Goal: Task Accomplishment & Management: Complete application form

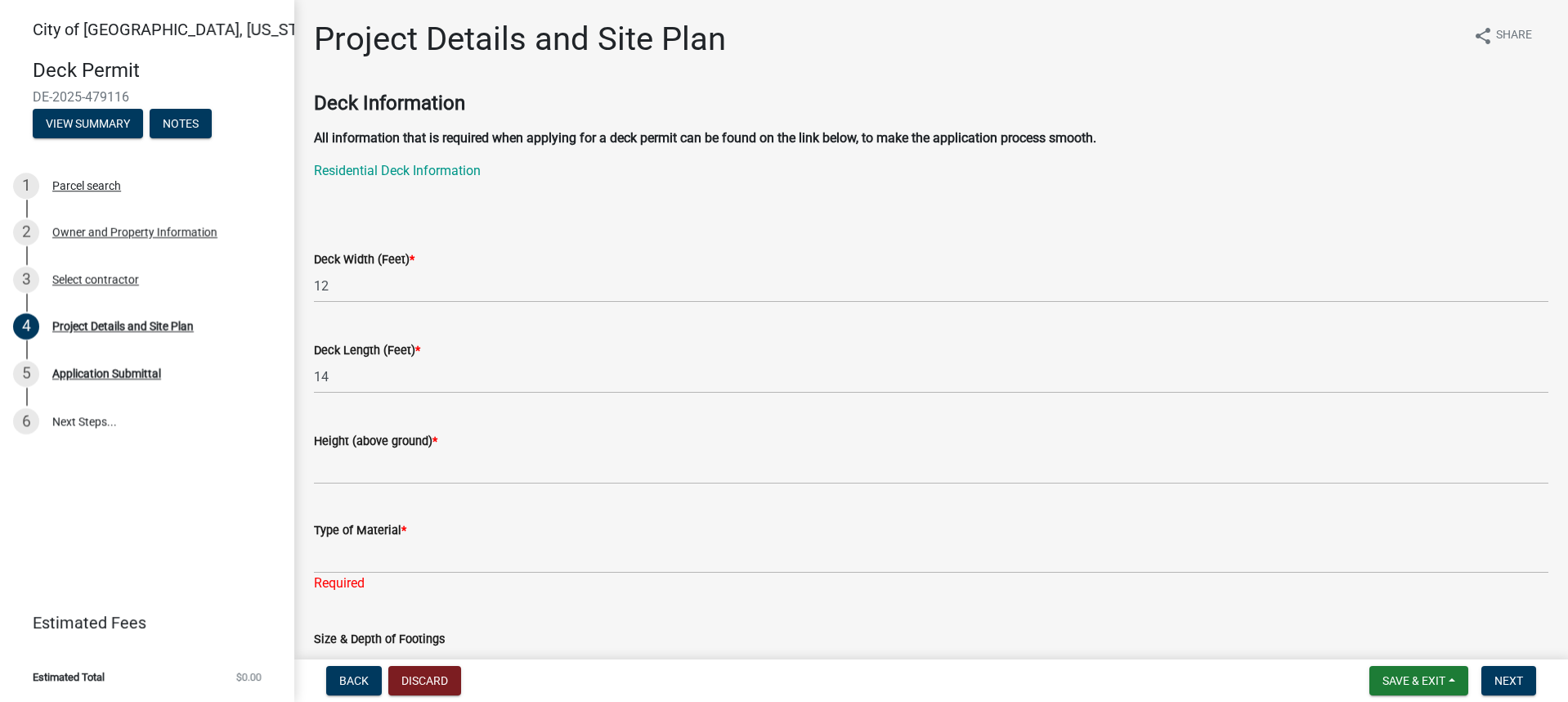
scroll to position [163, 0]
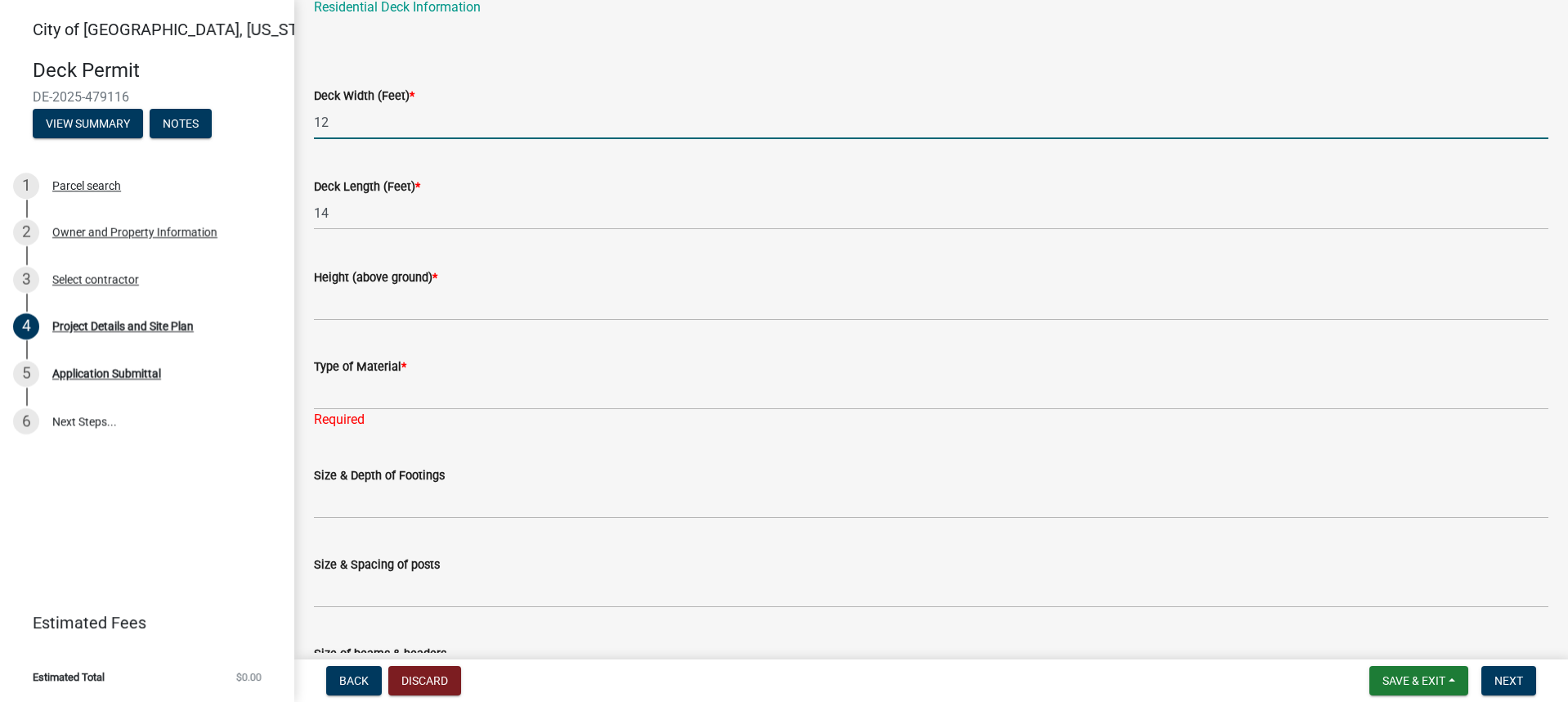
click at [357, 123] on input "12" at bounding box center [931, 122] width 1234 height 34
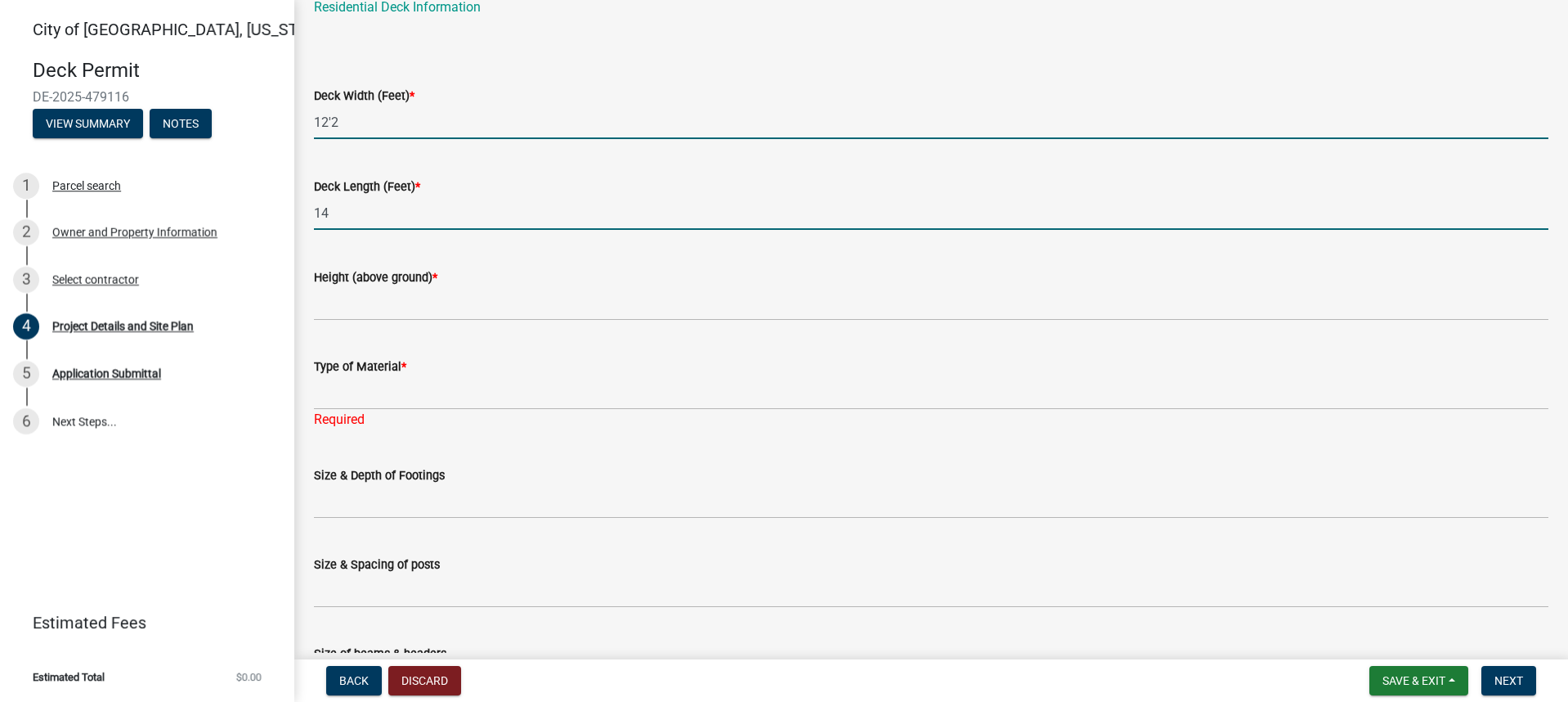
type input "122"
click at [359, 214] on input "14" at bounding box center [931, 213] width 1234 height 34
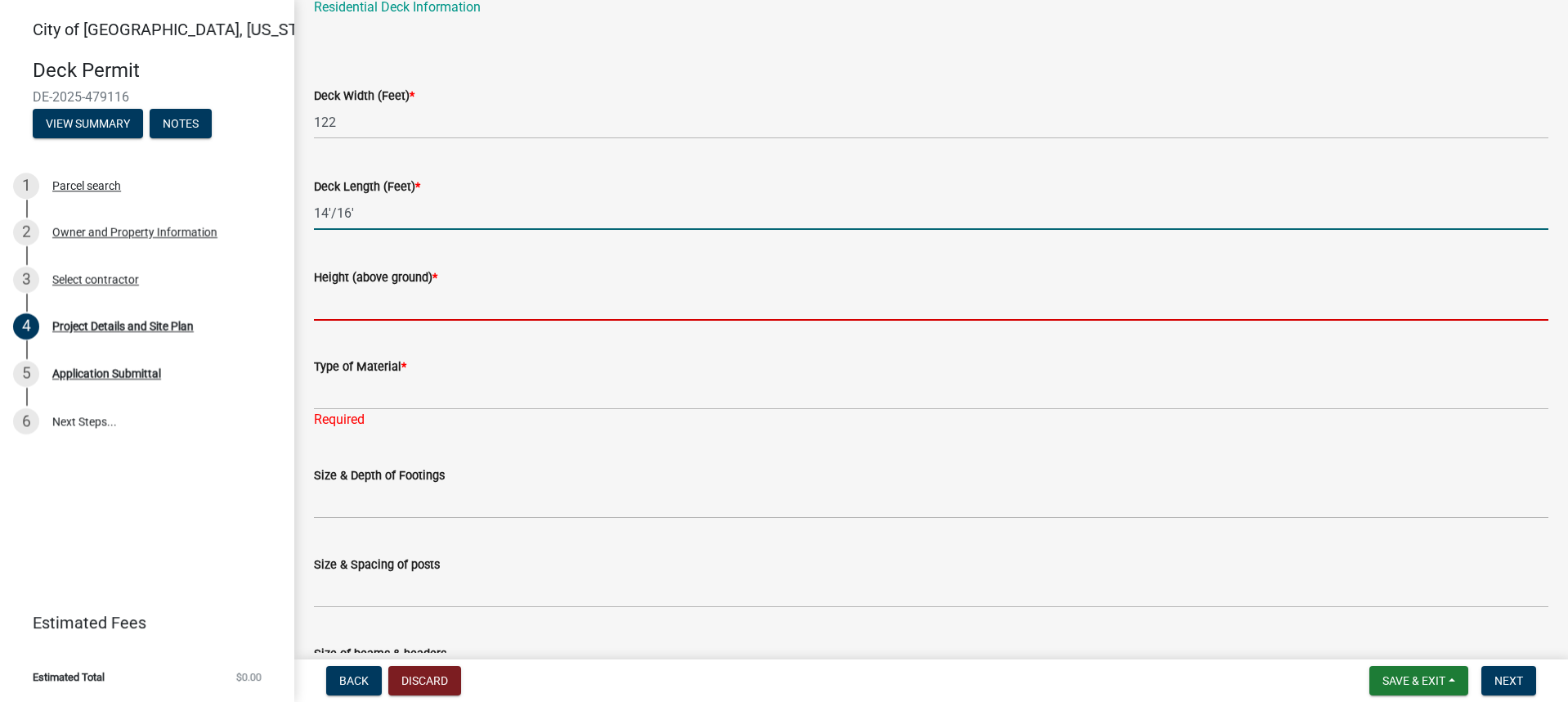
type input "1416"
click at [356, 313] on input "Height (above ground) *" at bounding box center [931, 304] width 1234 height 34
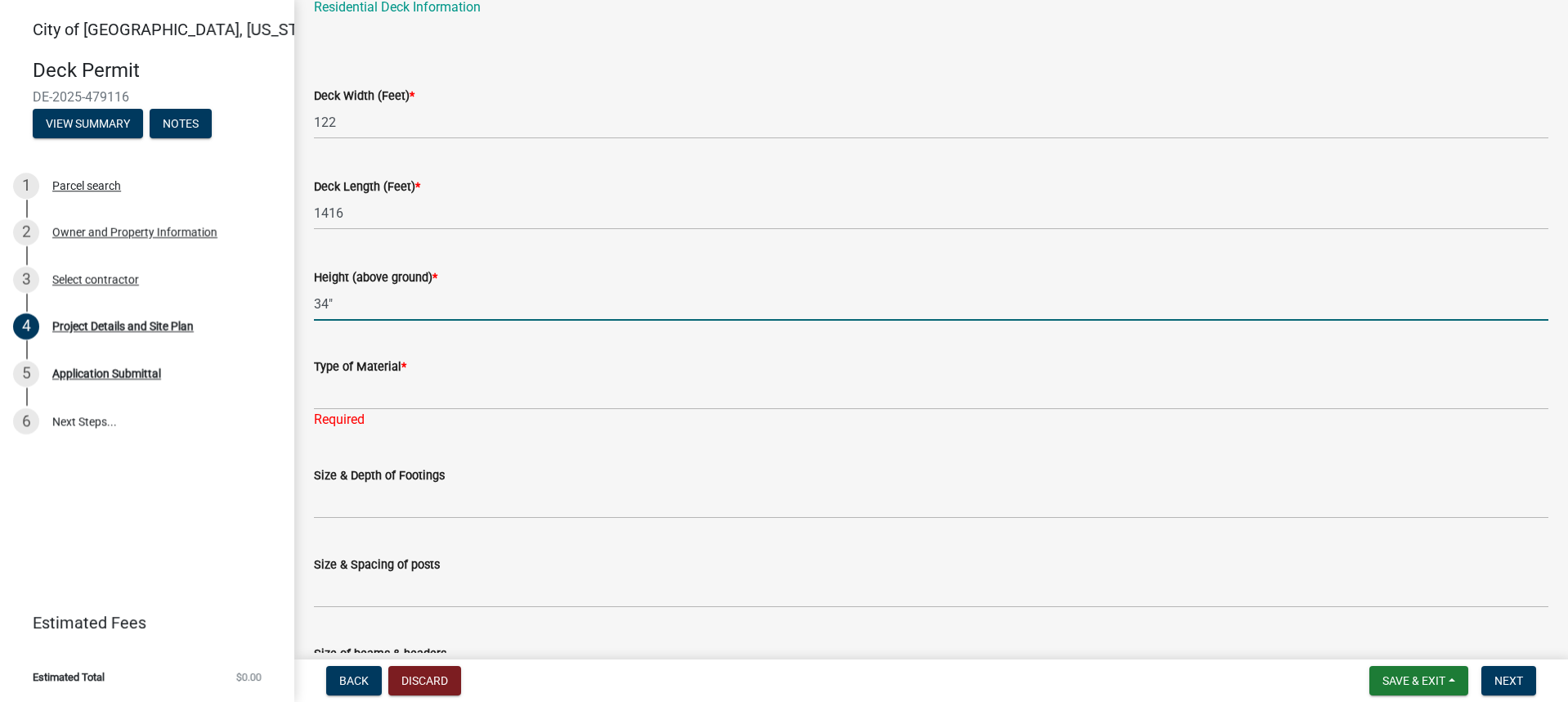
type input "34""
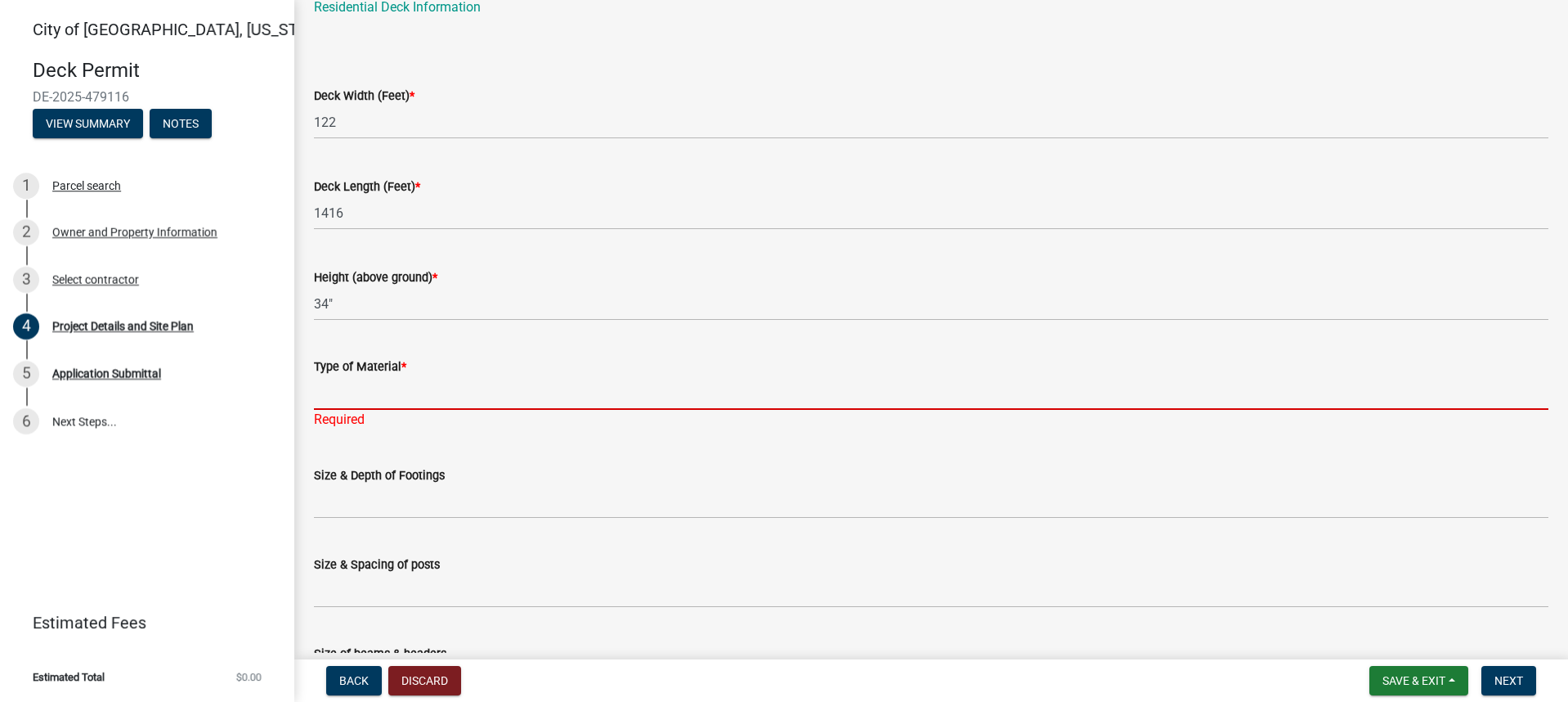
click at [360, 401] on input "Type of Material *" at bounding box center [931, 392] width 1234 height 34
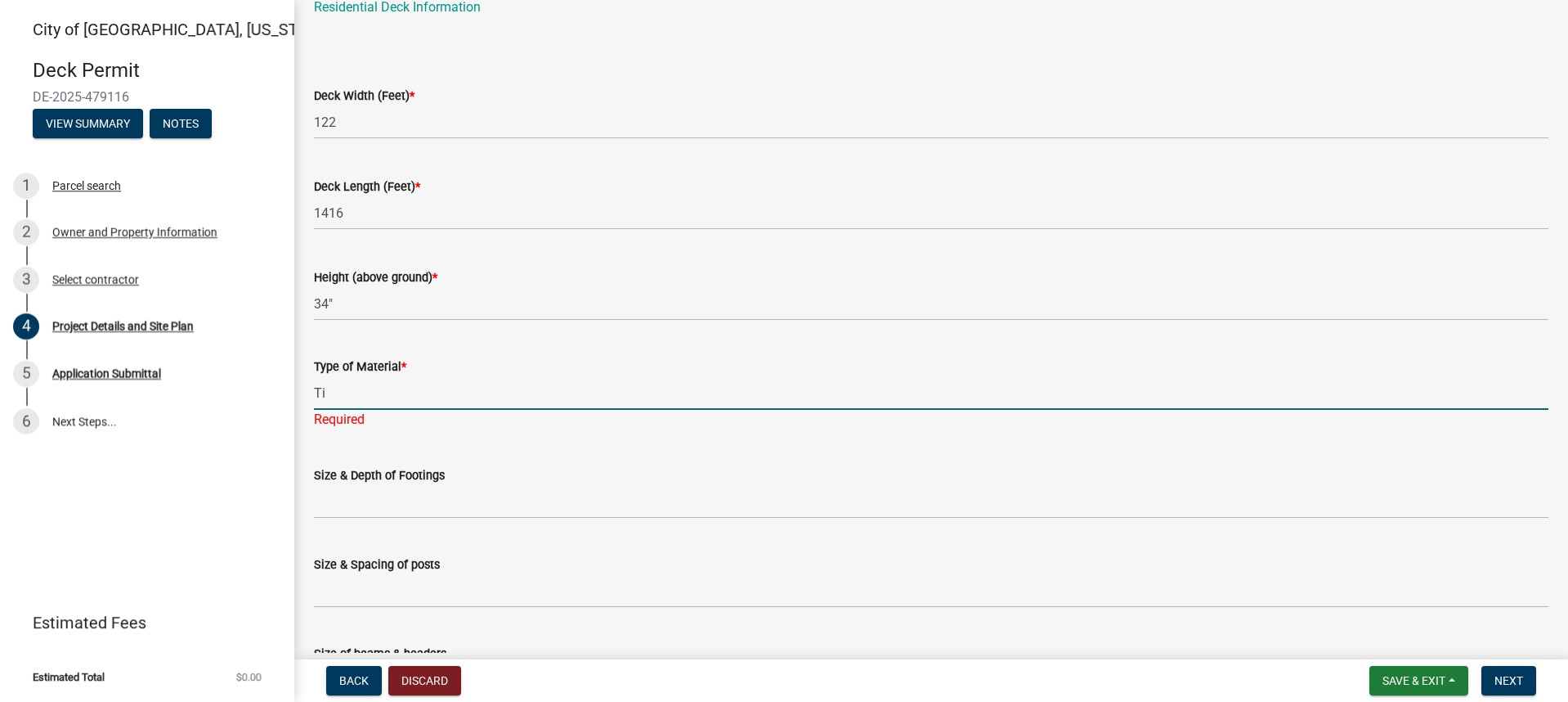
type input "T"
type input "Composite decking. Aluminum rail system. Treated framing."
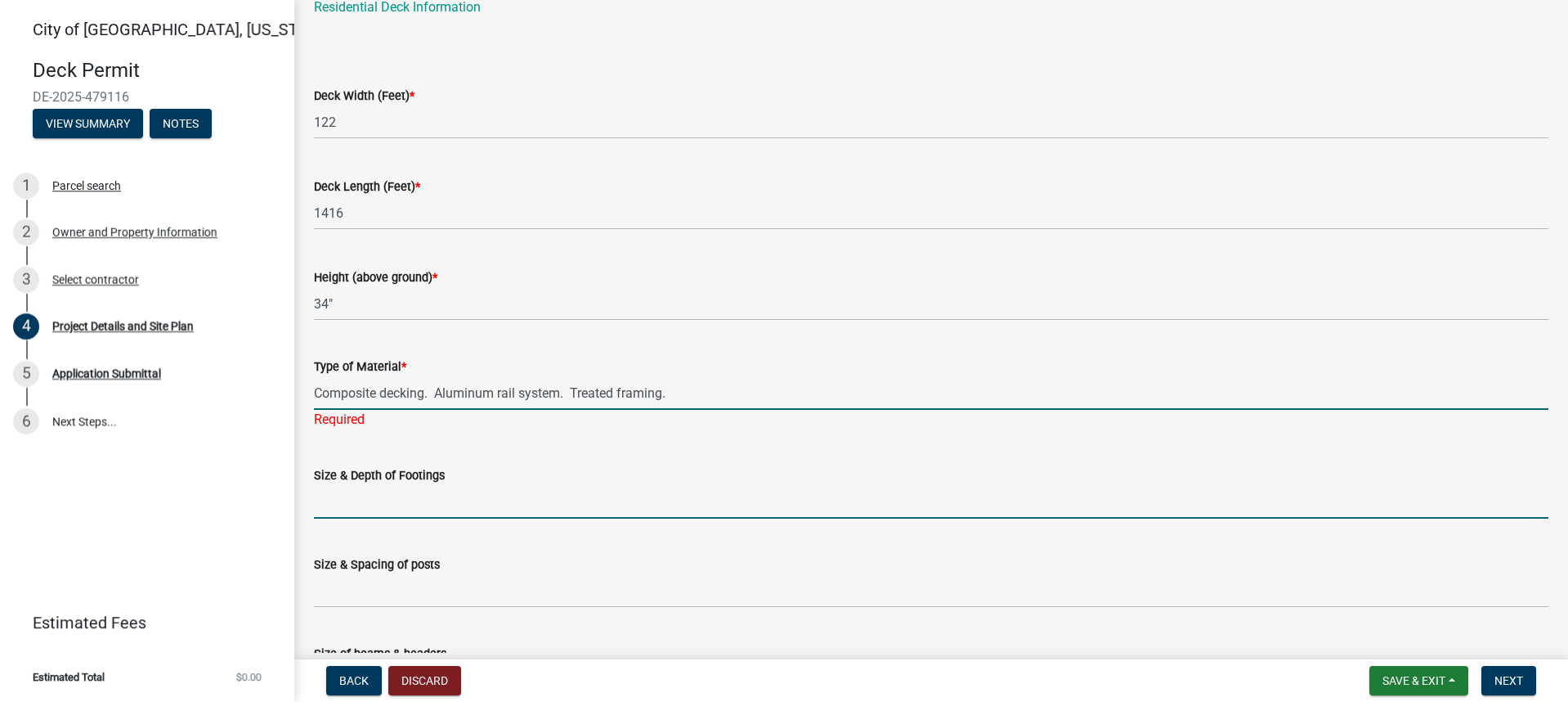
click at [395, 508] on wm-data-entity-input "Size & Depth of Footings" at bounding box center [931, 487] width 1234 height 89
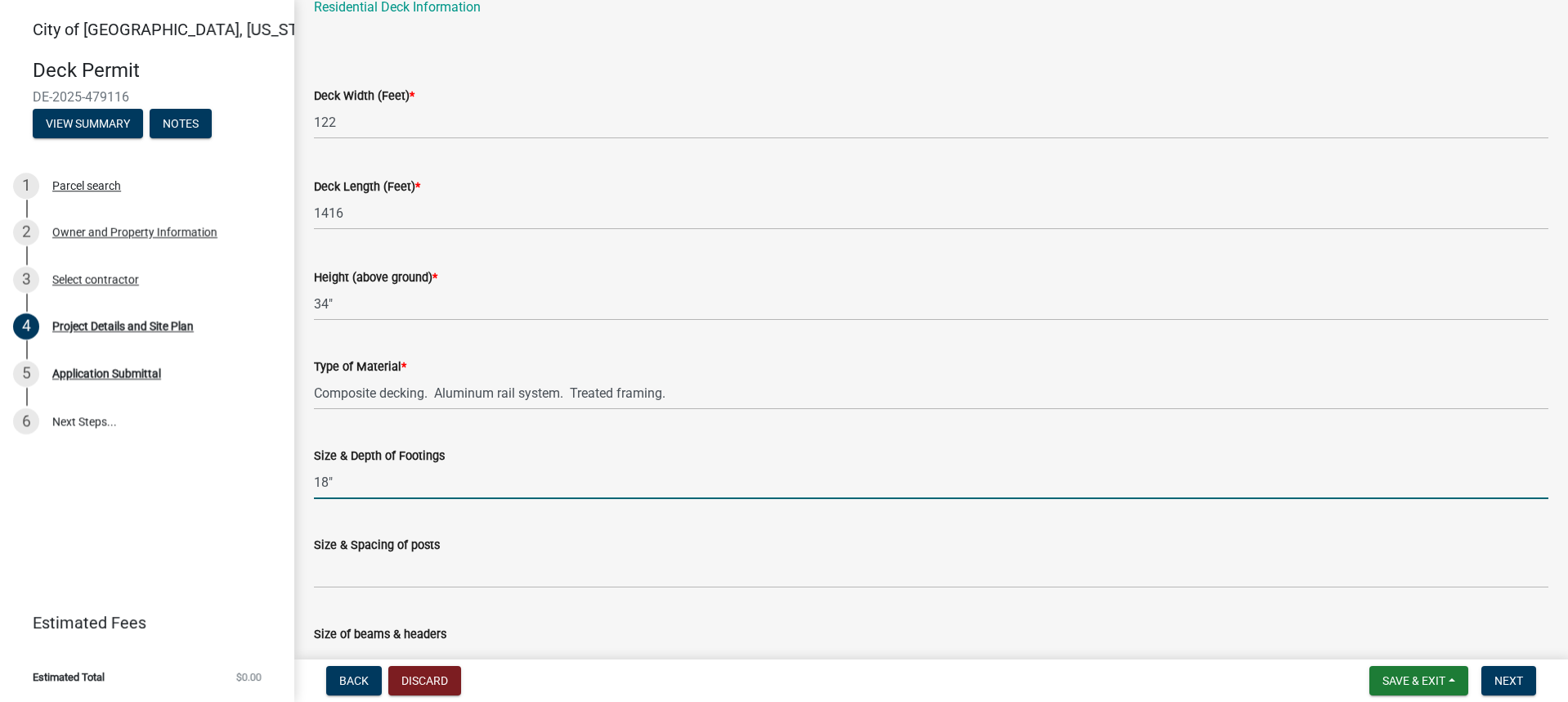
drag, startPoint x: 371, startPoint y: 477, endPoint x: 362, endPoint y: 478, distance: 9.1
click at [371, 477] on input "18"" at bounding box center [931, 482] width 1234 height 34
type input "18" 48" deep."
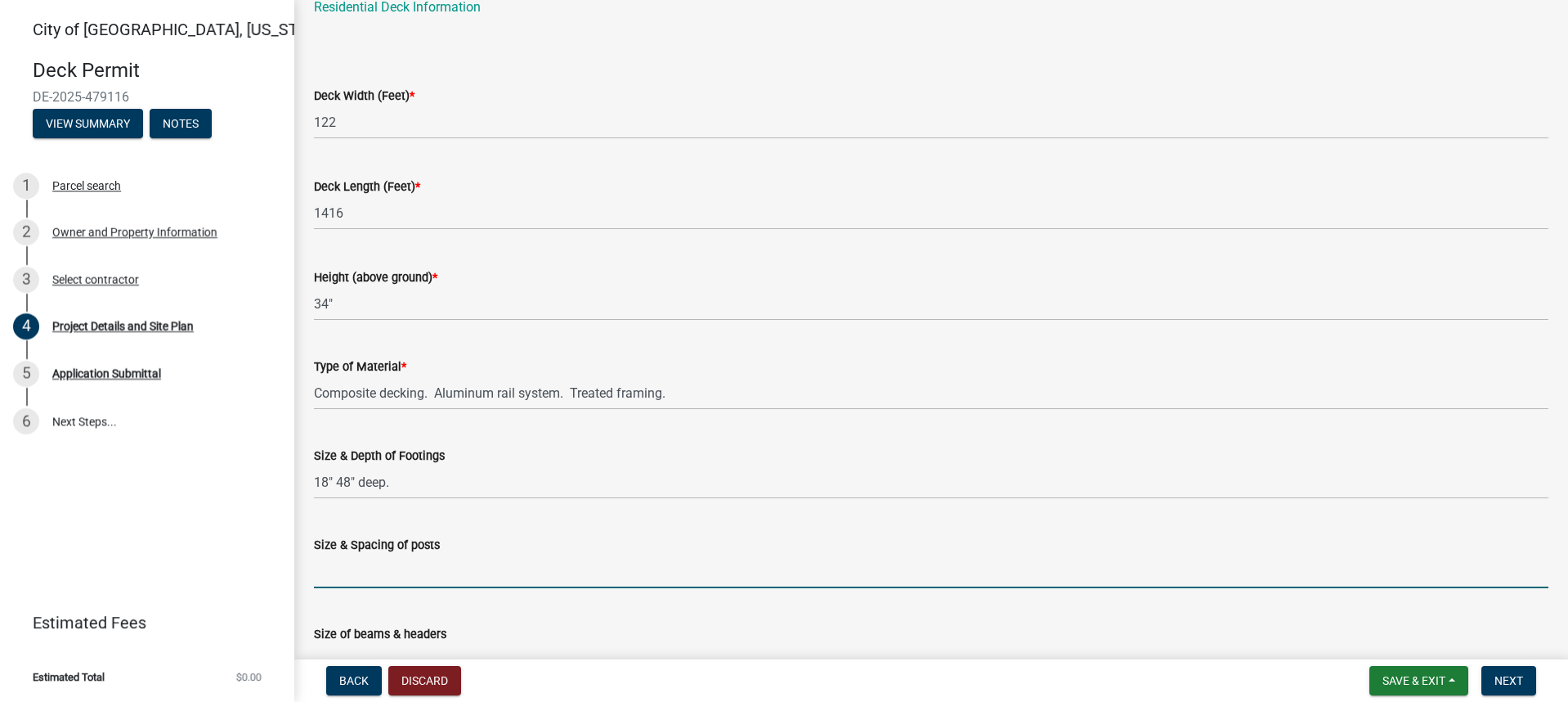
click at [399, 566] on input "Size & Spacing of posts" at bounding box center [931, 571] width 1234 height 34
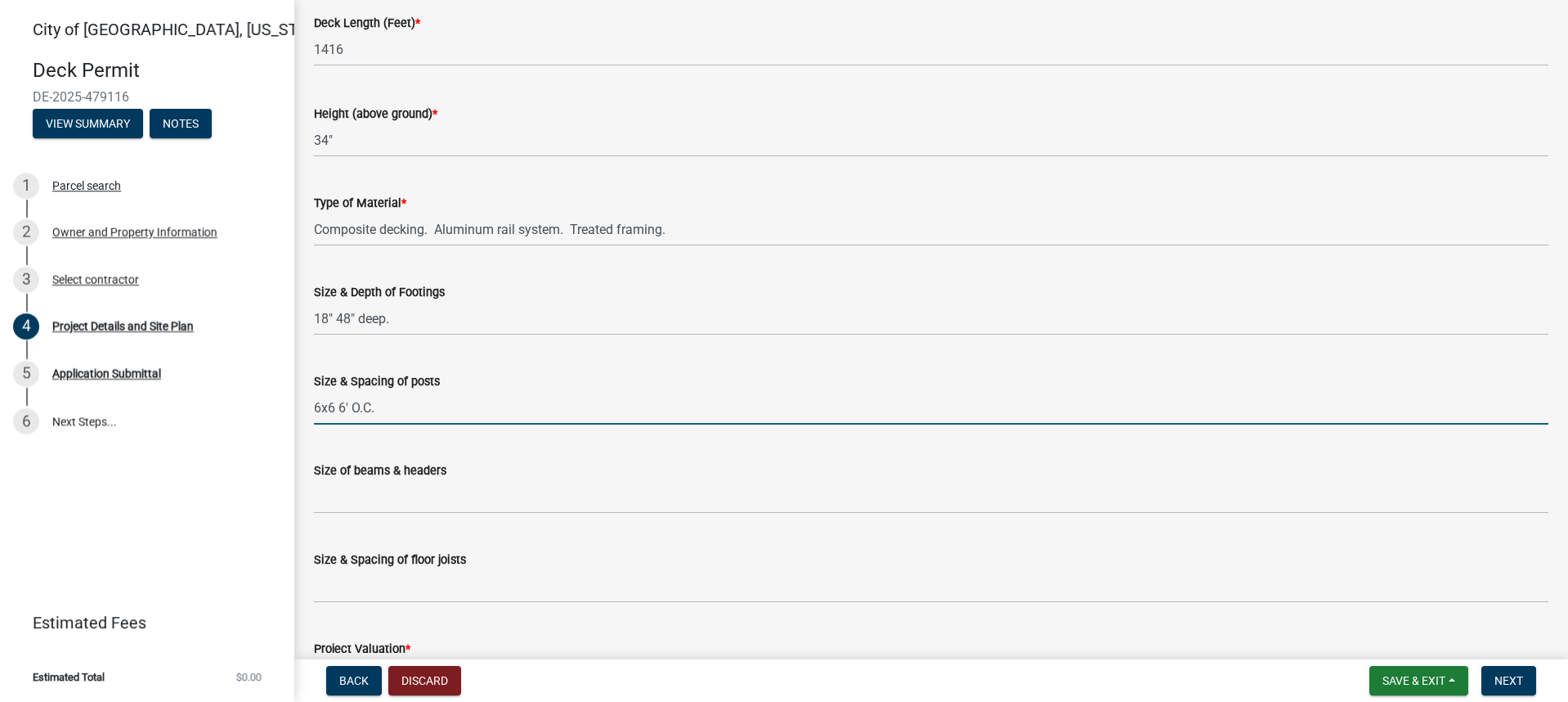
type input "6x6 6' O.C."
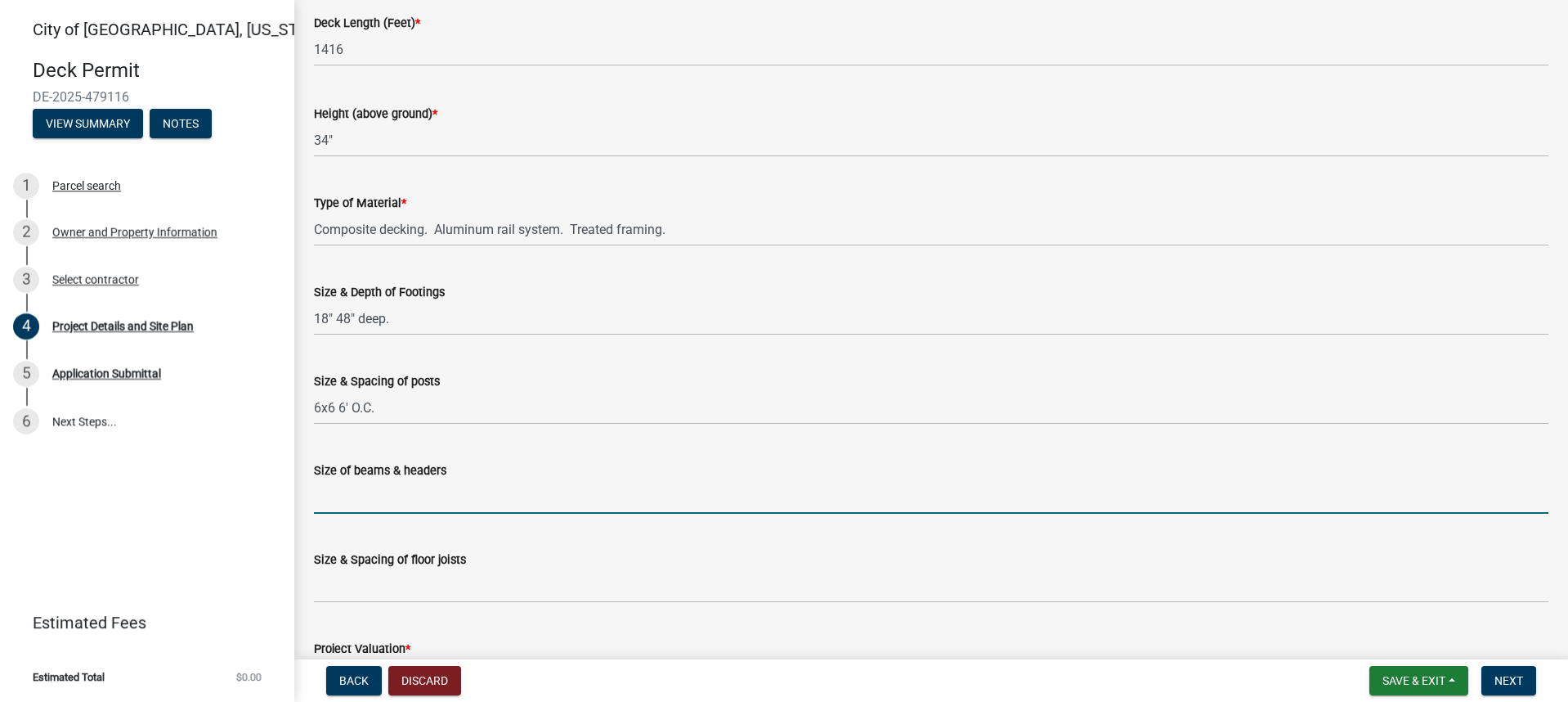
click at [394, 502] on input "Size of beams & headers" at bounding box center [931, 496] width 1234 height 34
type input "double 2x10 treated."
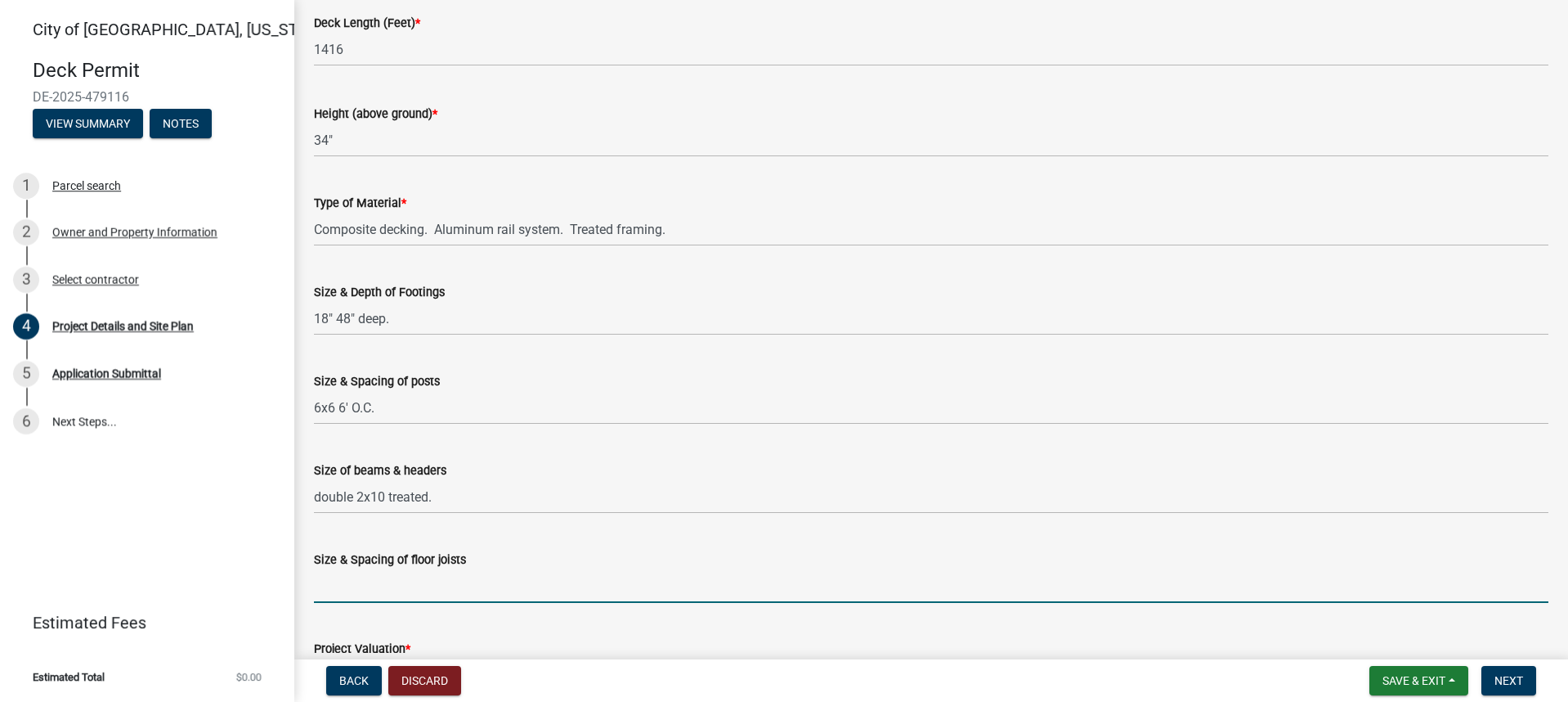
click at [371, 579] on input "Size & Spacing of floor joists" at bounding box center [931, 585] width 1234 height 34
type input "2x10 1"
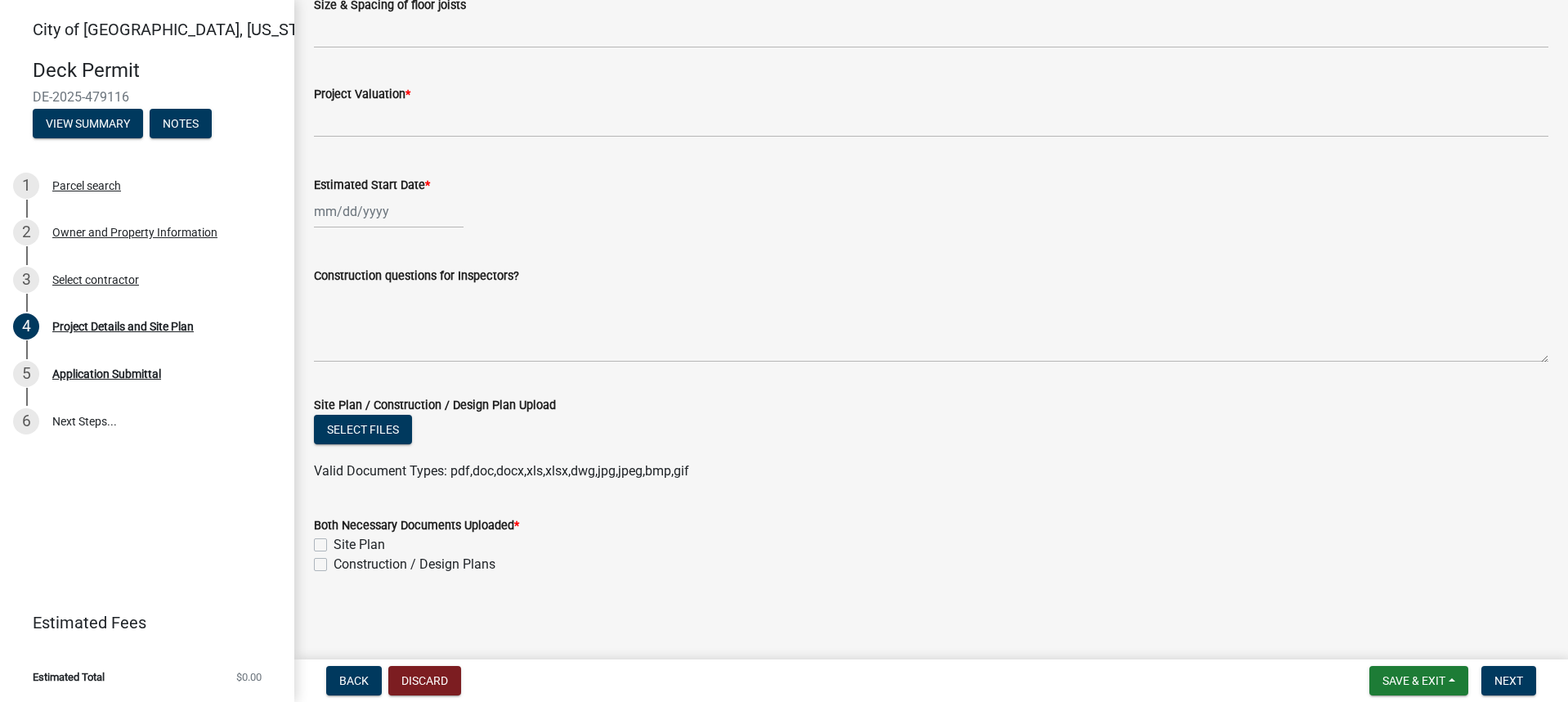
scroll to position [391, 0]
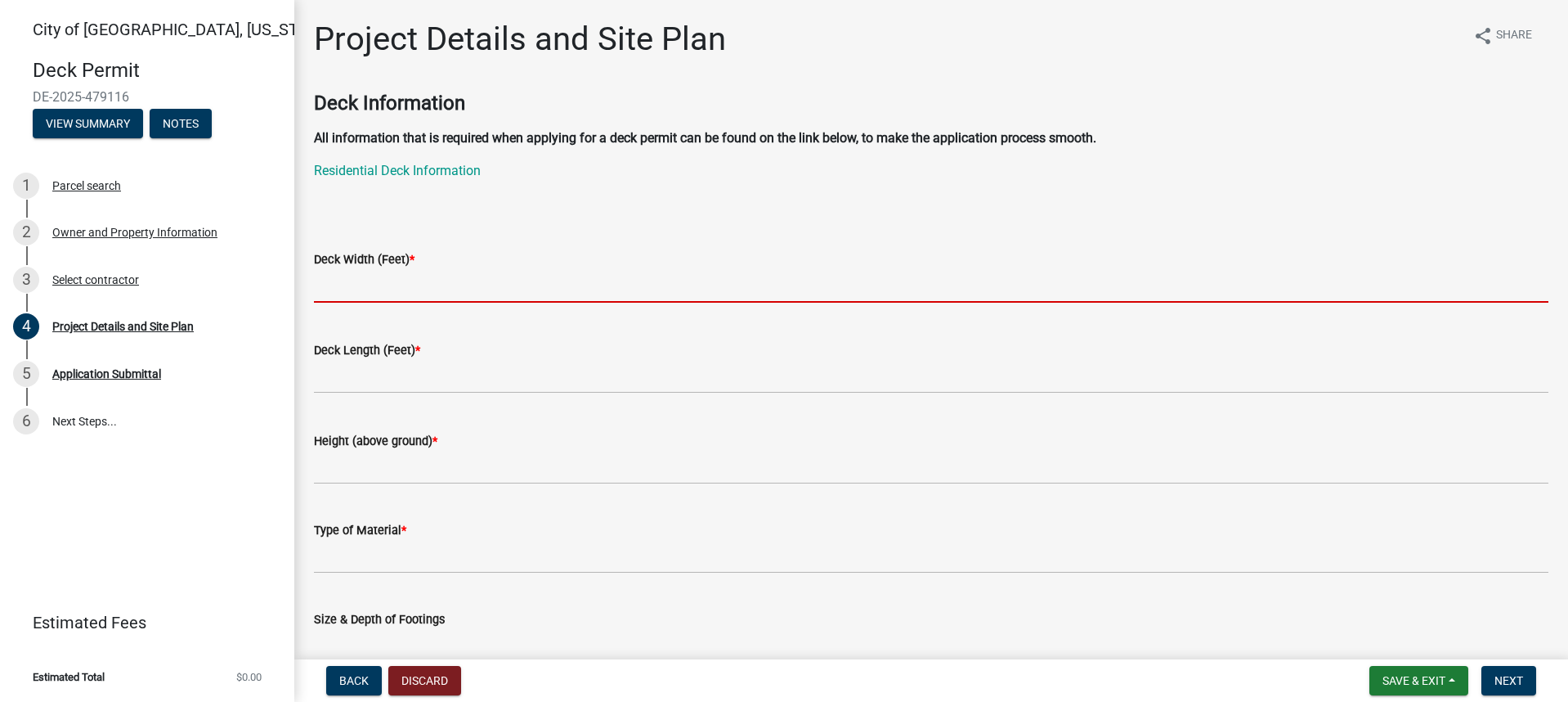
click at [365, 288] on input "text" at bounding box center [931, 285] width 1234 height 34
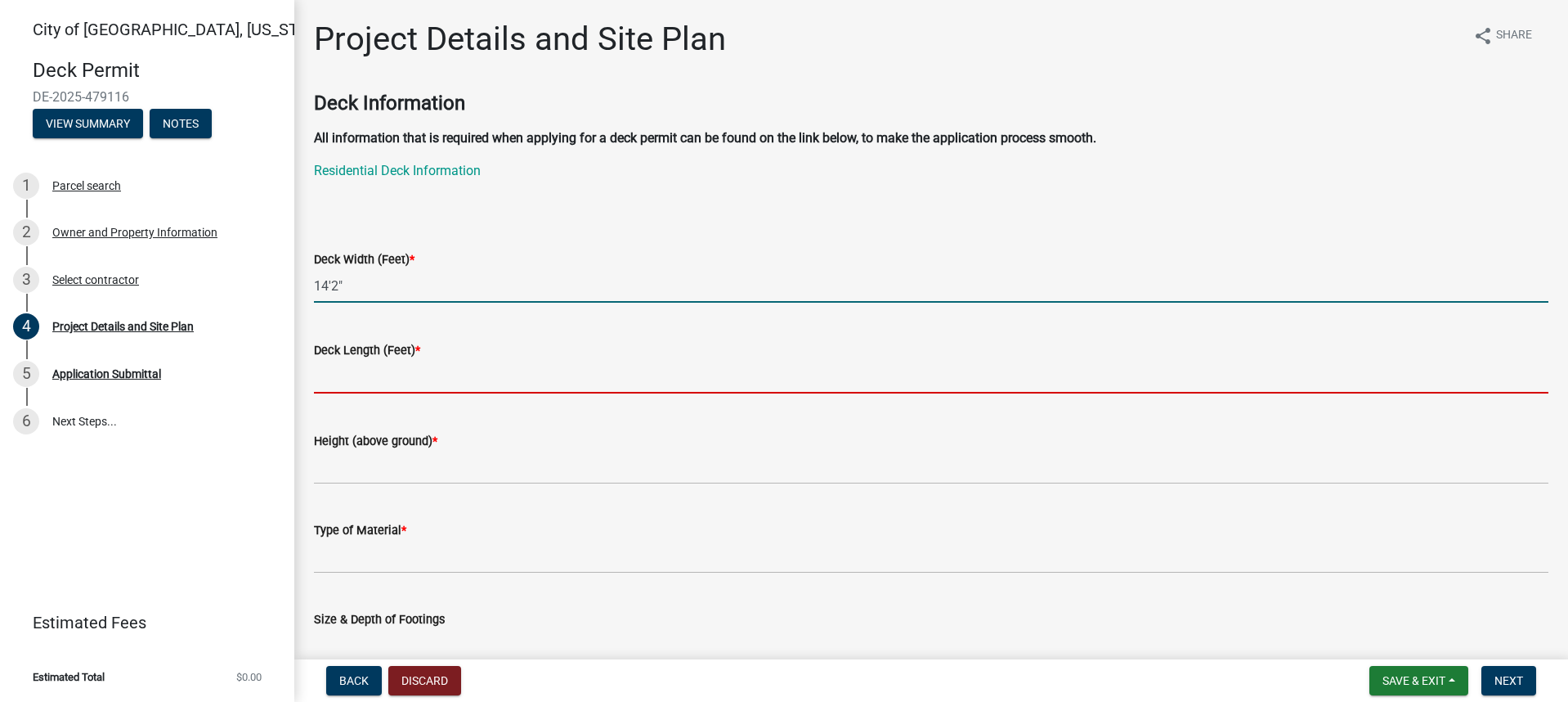
type input "142"
click at [340, 384] on input "text" at bounding box center [931, 377] width 1234 height 34
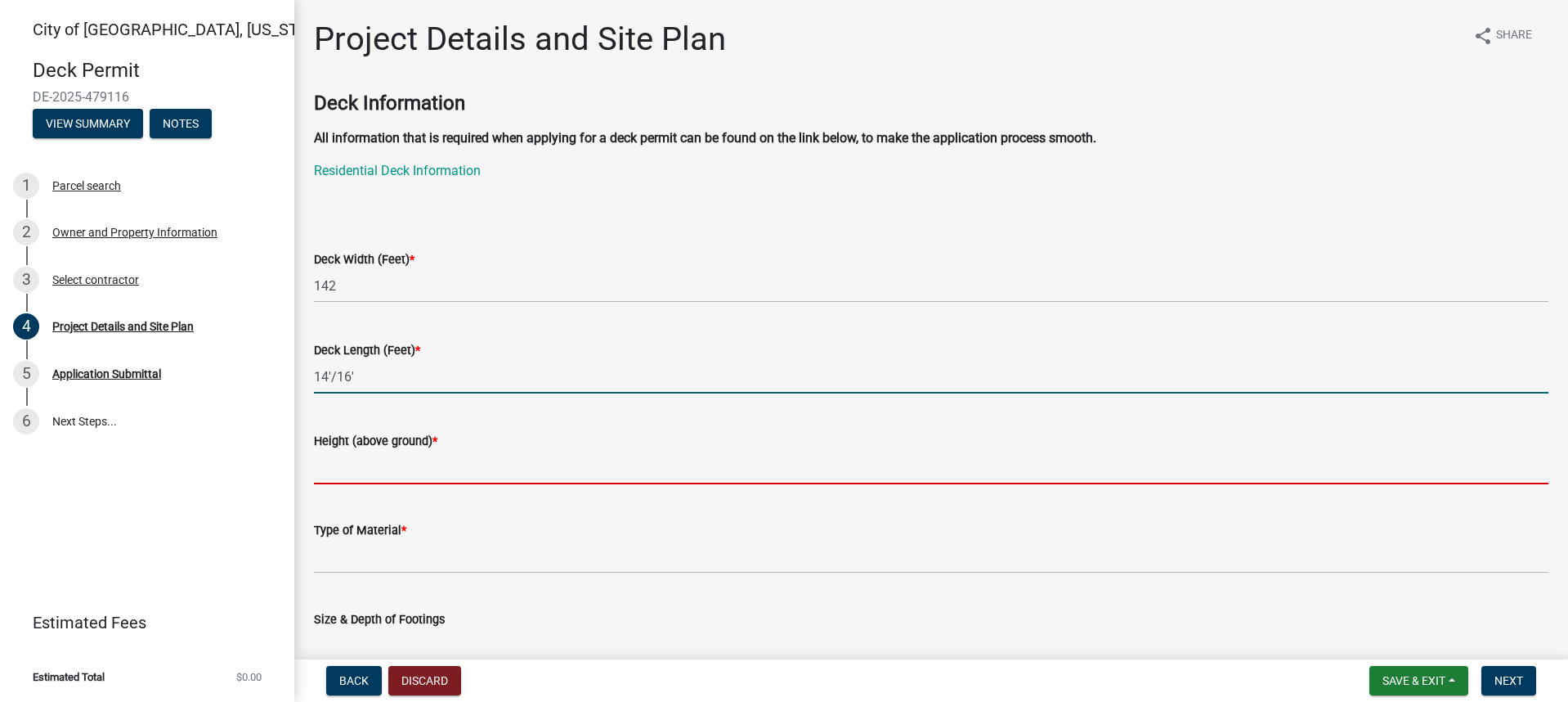
type input "1416"
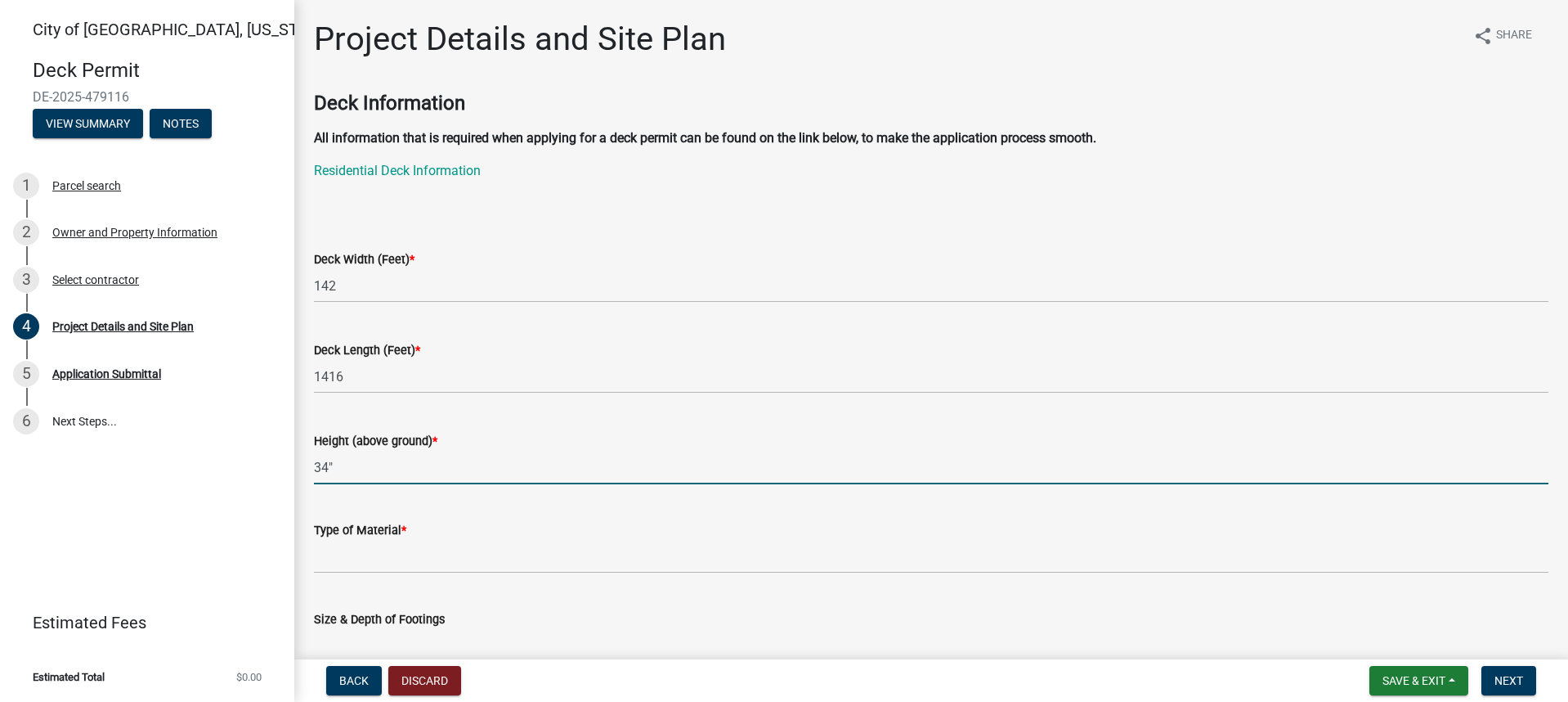
type input "34""
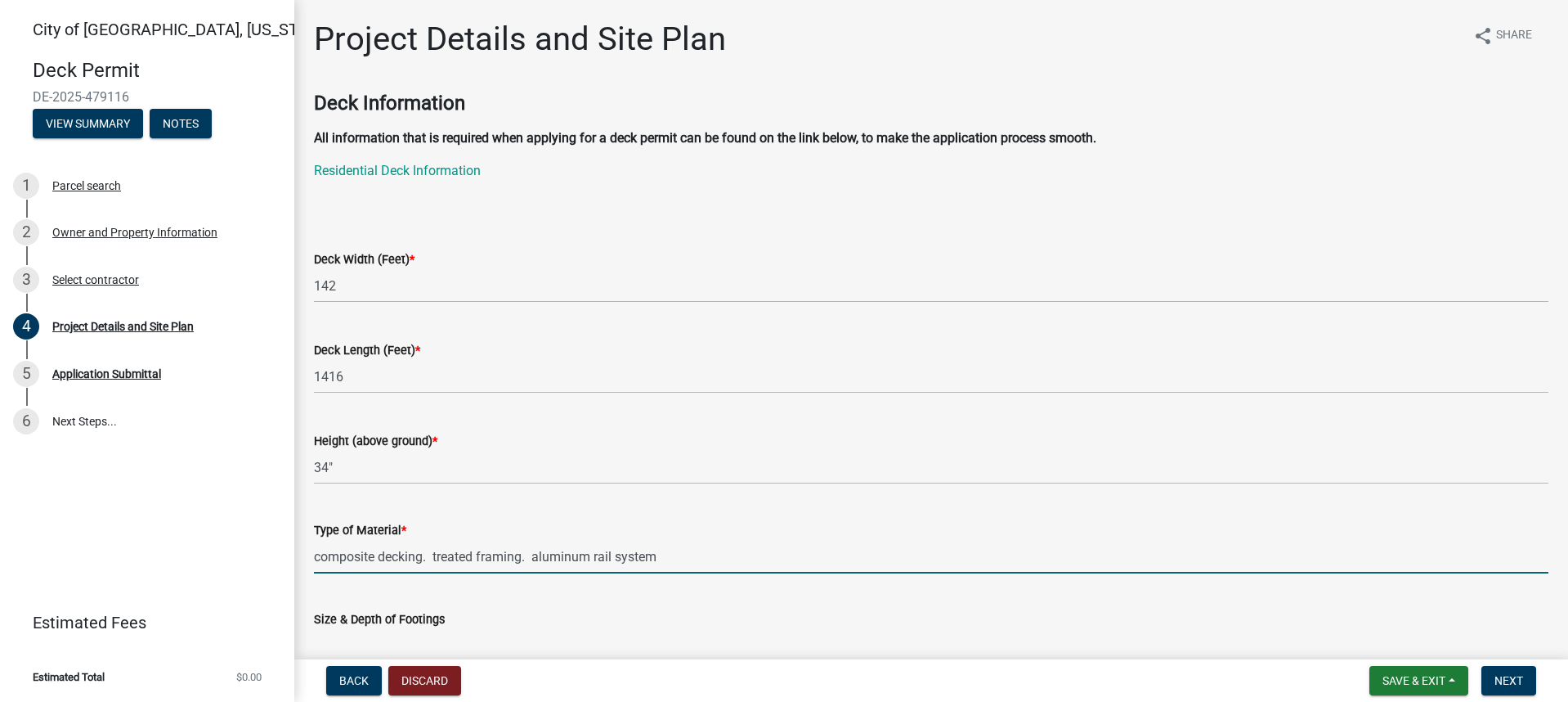
type input "composite decking. treated framing. aluminum rail system"
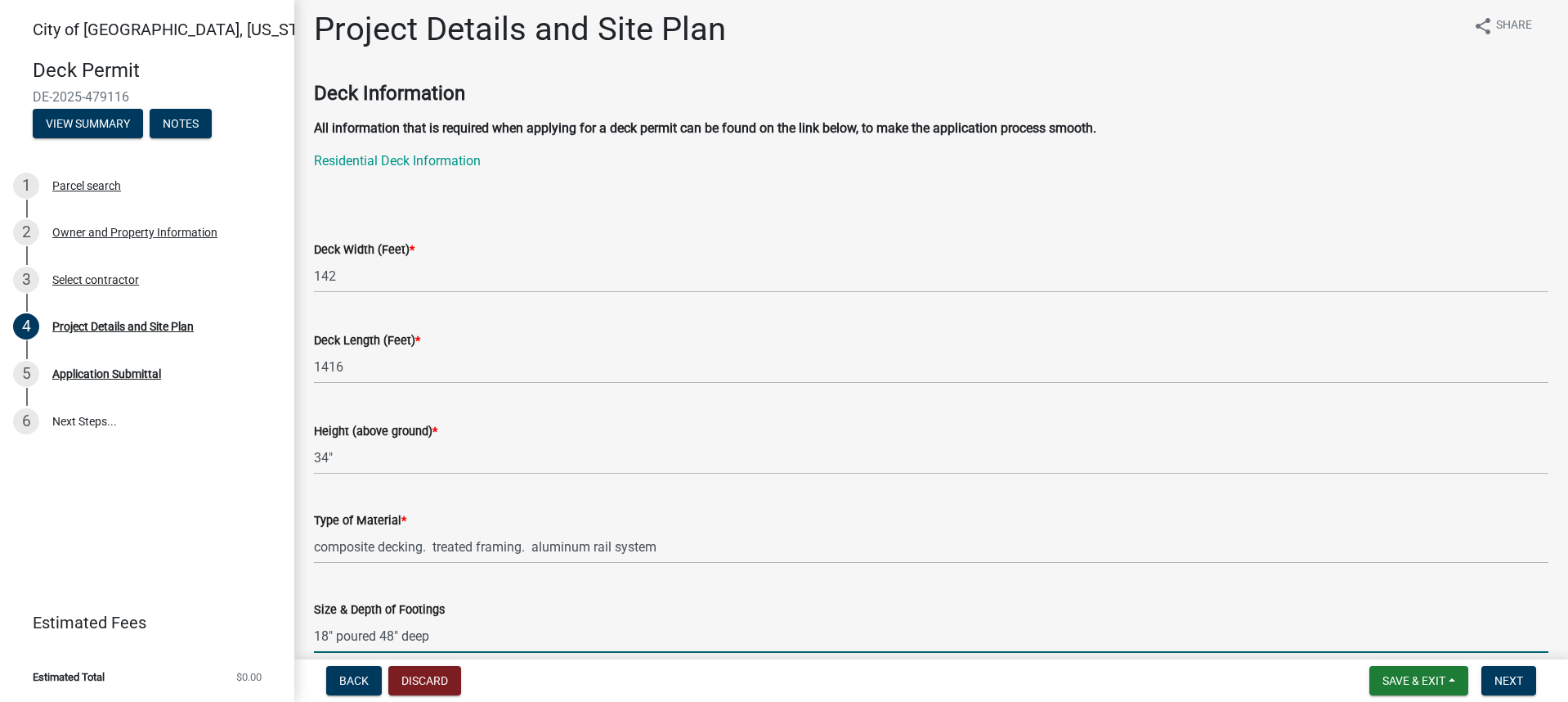
type input "18" poured 48" deep"
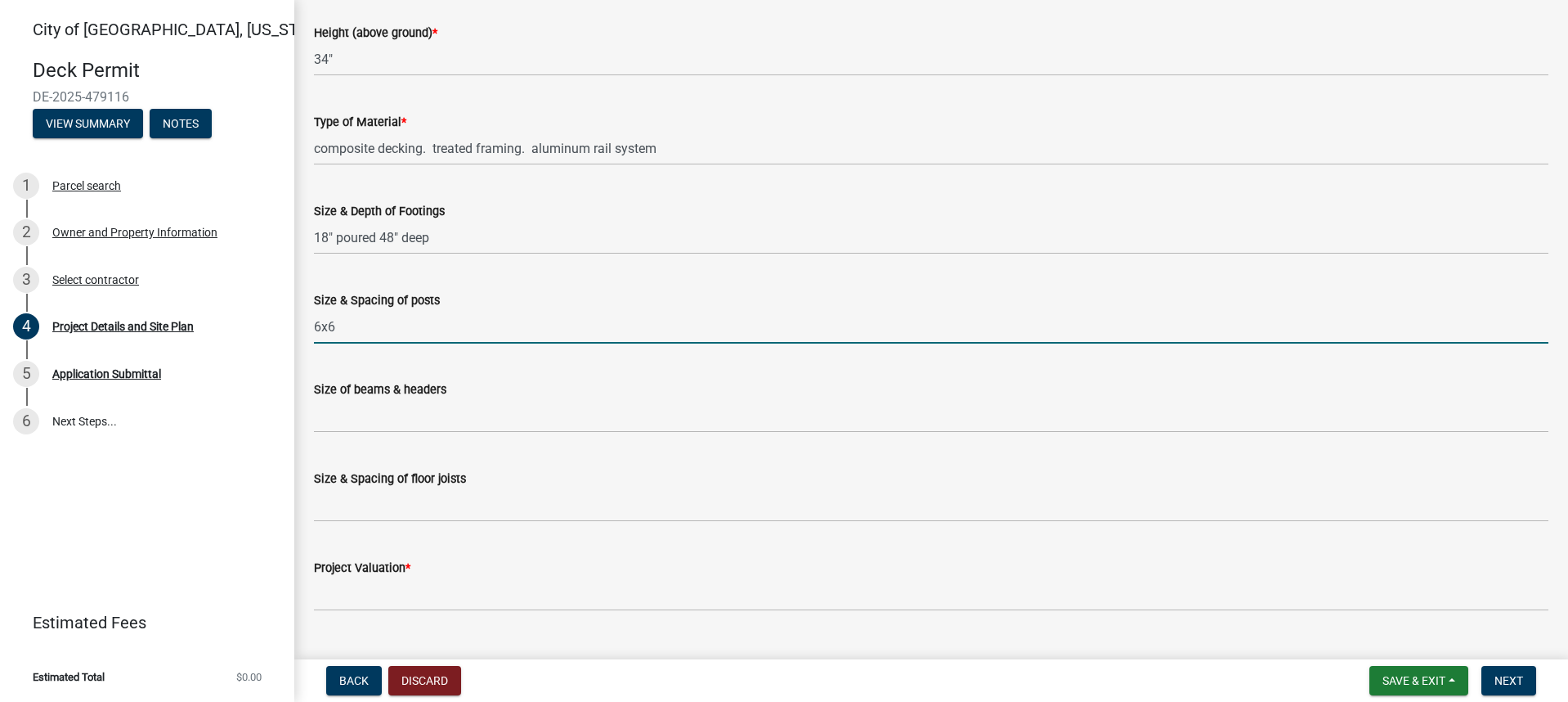
click at [364, 324] on input "6x6" at bounding box center [931, 326] width 1234 height 34
type input "6x6 6' O.C"
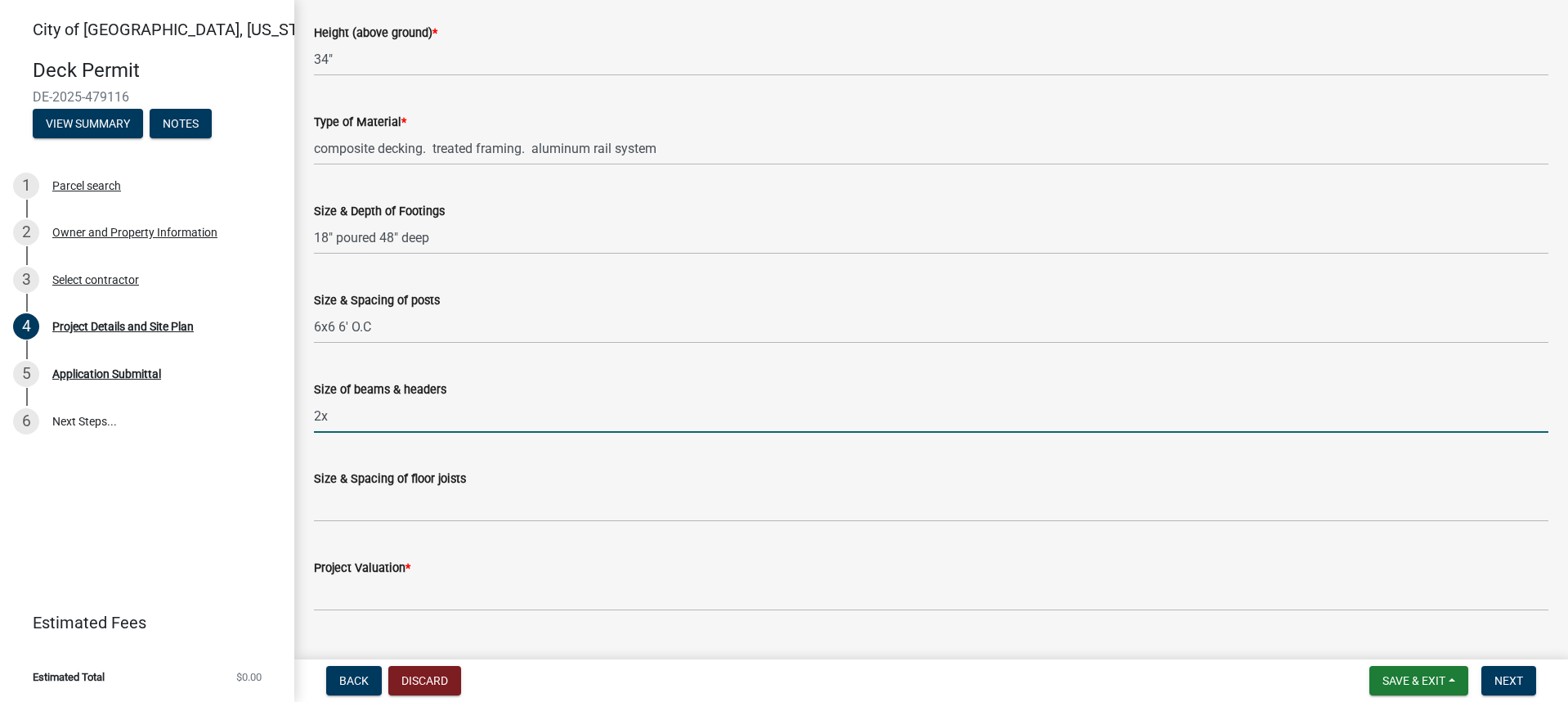
type input "2"
type input "doubt 2x10 treated"
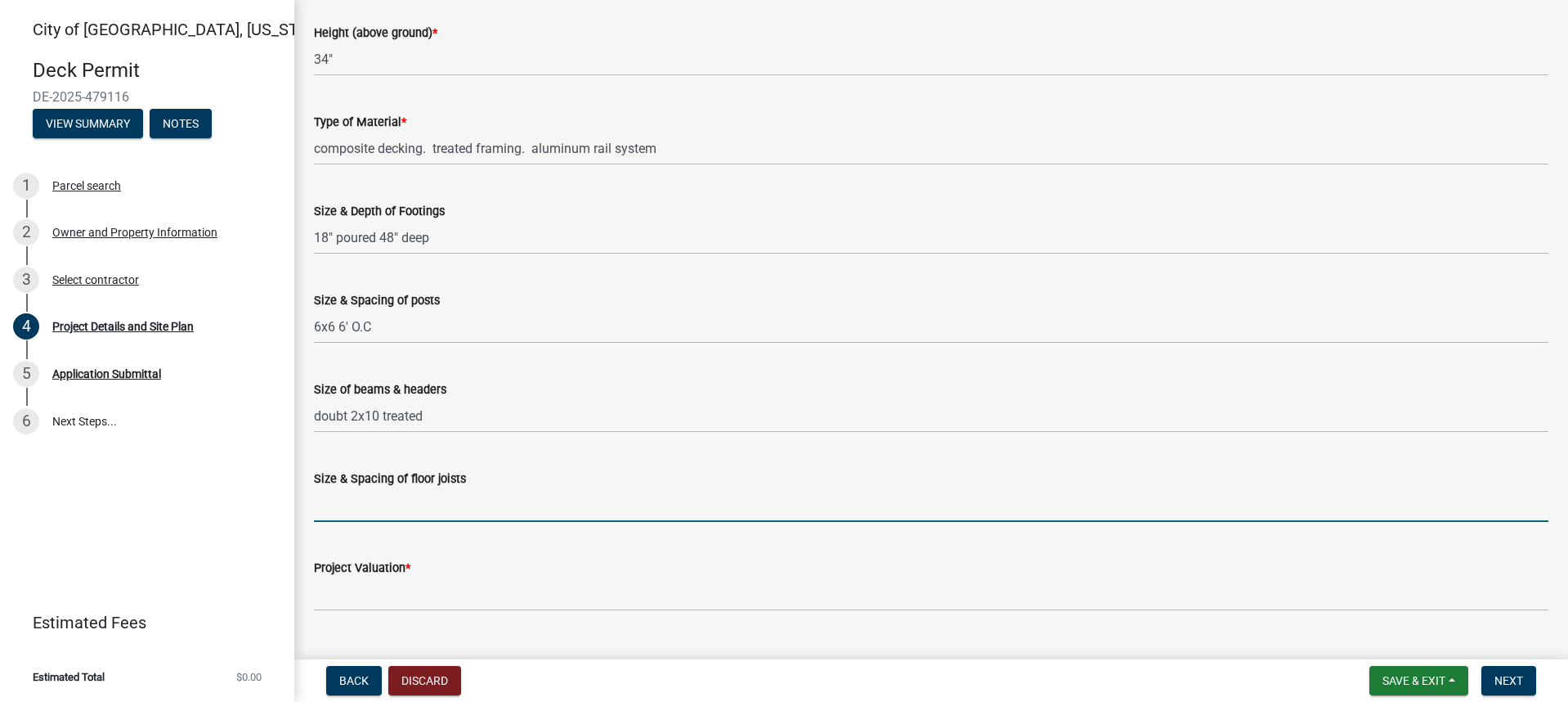
click at [348, 511] on input "Size & Spacing of floor joists" at bounding box center [931, 505] width 1234 height 34
type input "2x10 16" O.C."
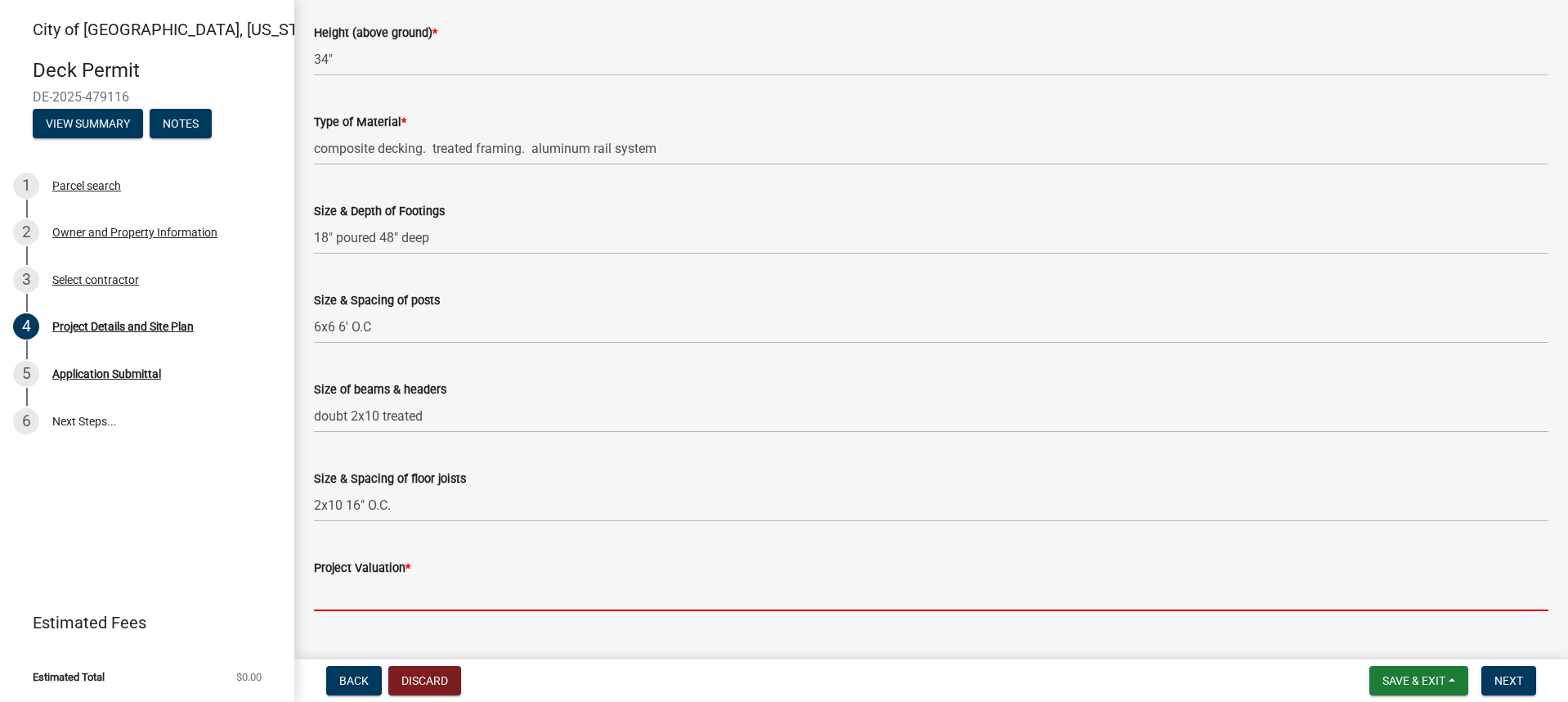
click at [343, 600] on input "text" at bounding box center [931, 594] width 1234 height 34
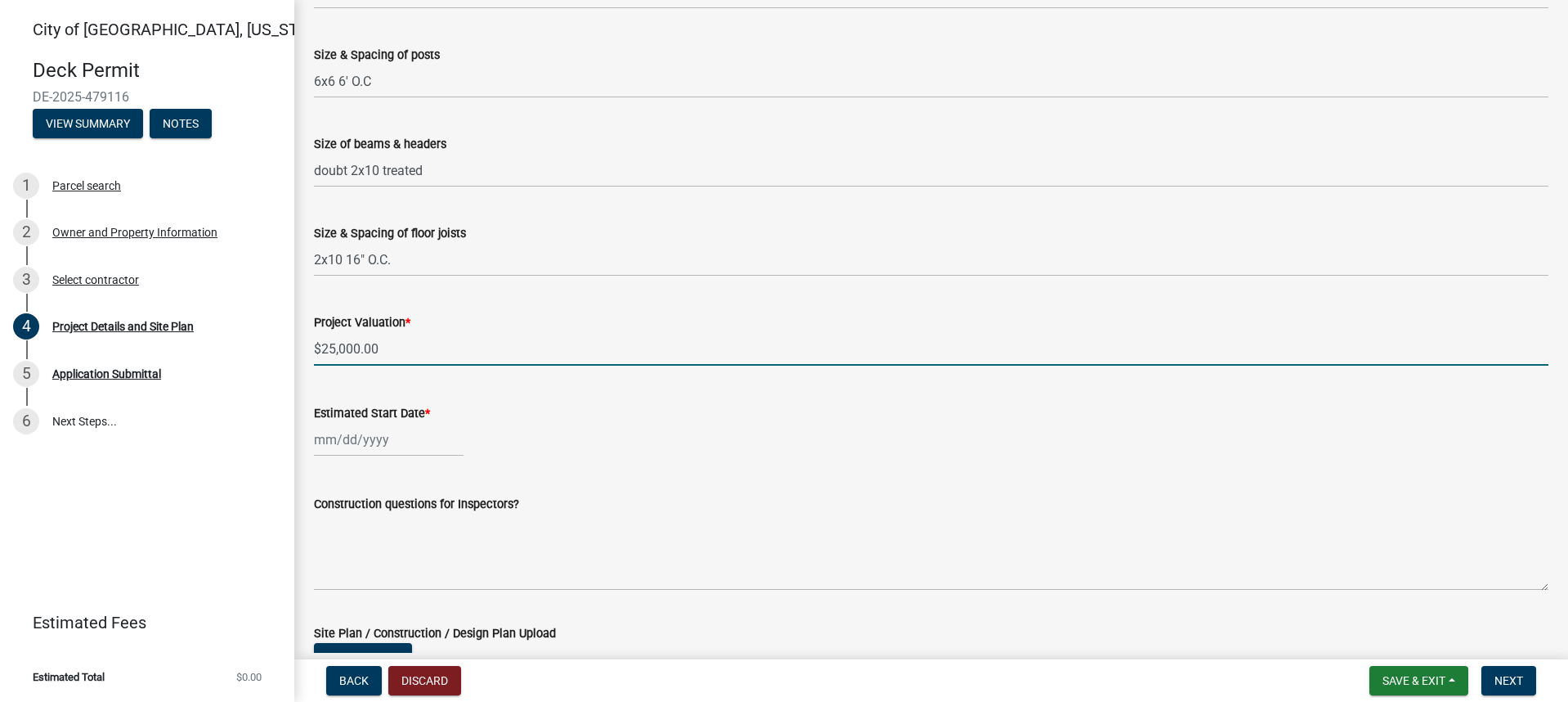
scroll to position [882, 0]
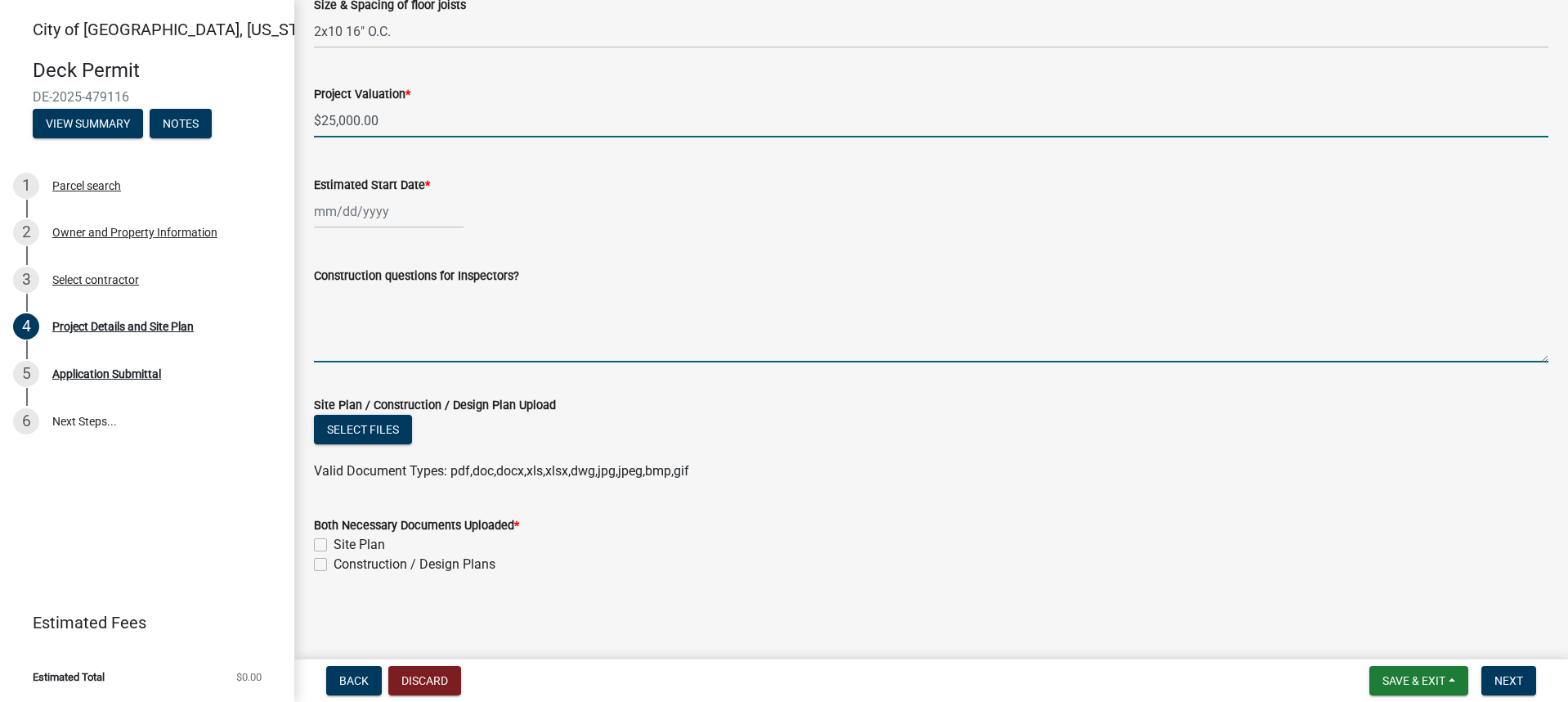
type input "25000"
click at [347, 338] on textarea "Construction questions for Inspectors?" at bounding box center [931, 323] width 1234 height 77
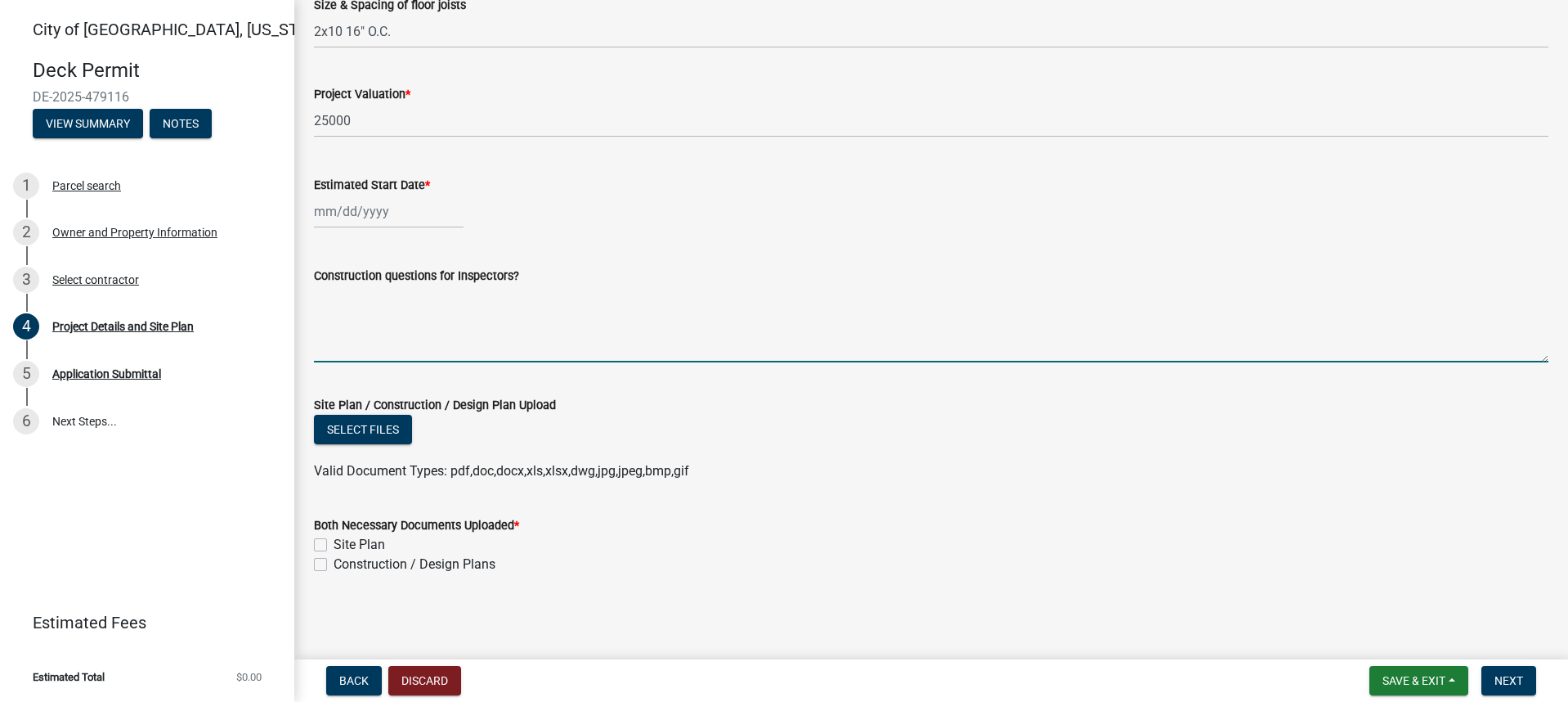
click at [331, 347] on textarea "Construction questions for Inspectors?" at bounding box center [931, 323] width 1234 height 77
type textarea "S"
type textarea "Installed at same location and width of existing deck. 2' longer than existing."
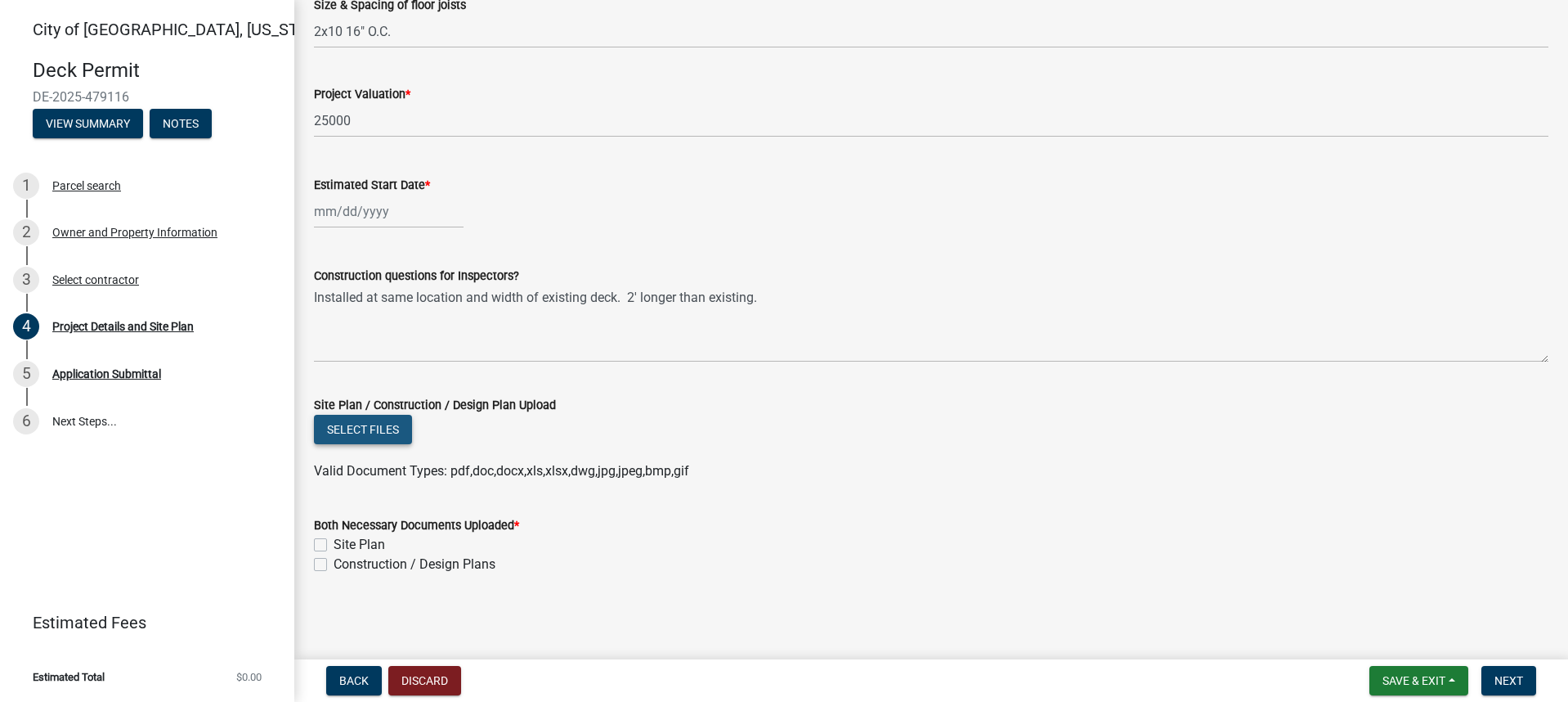
click at [387, 431] on button "Select files" at bounding box center [362, 429] width 98 height 29
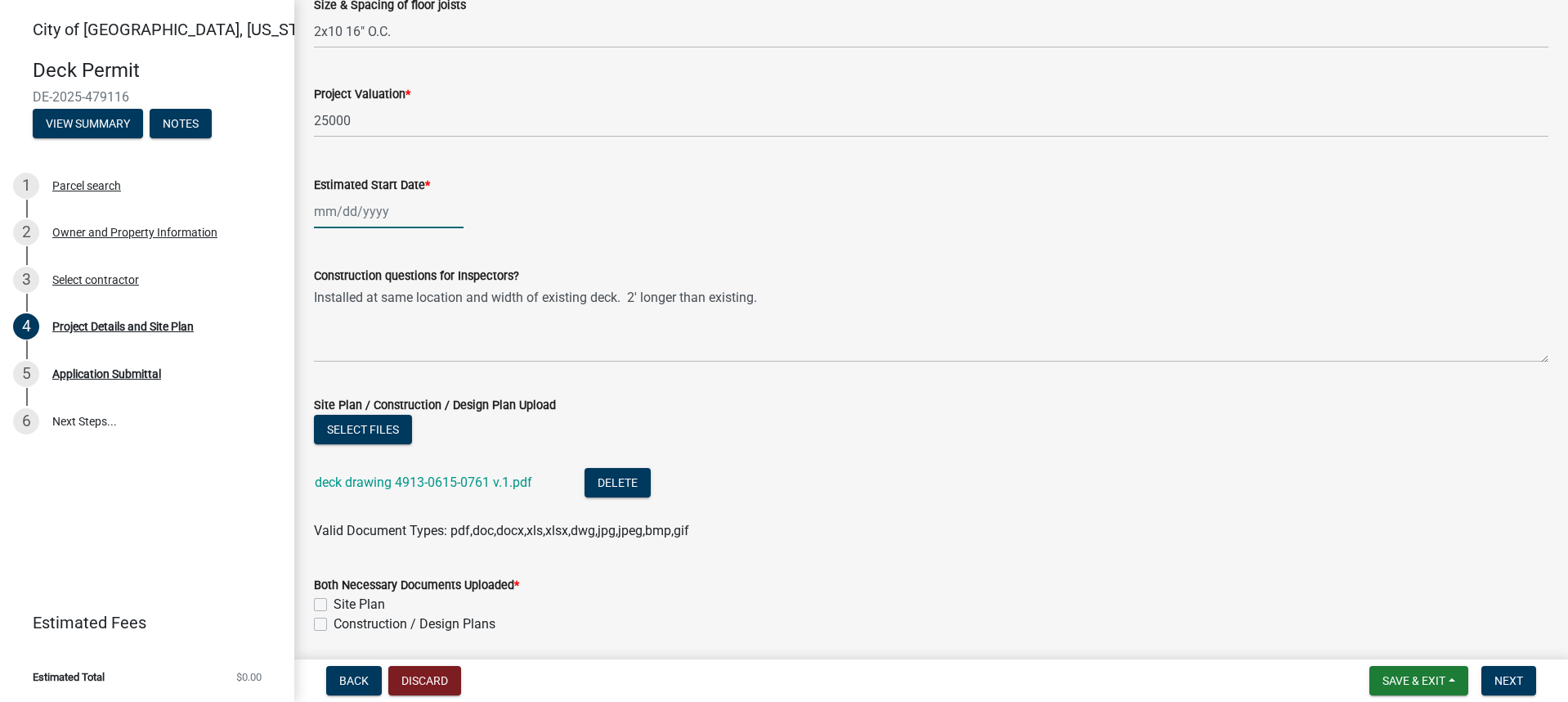
click at [338, 217] on div at bounding box center [388, 211] width 149 height 34
select select "9"
select select "2025"
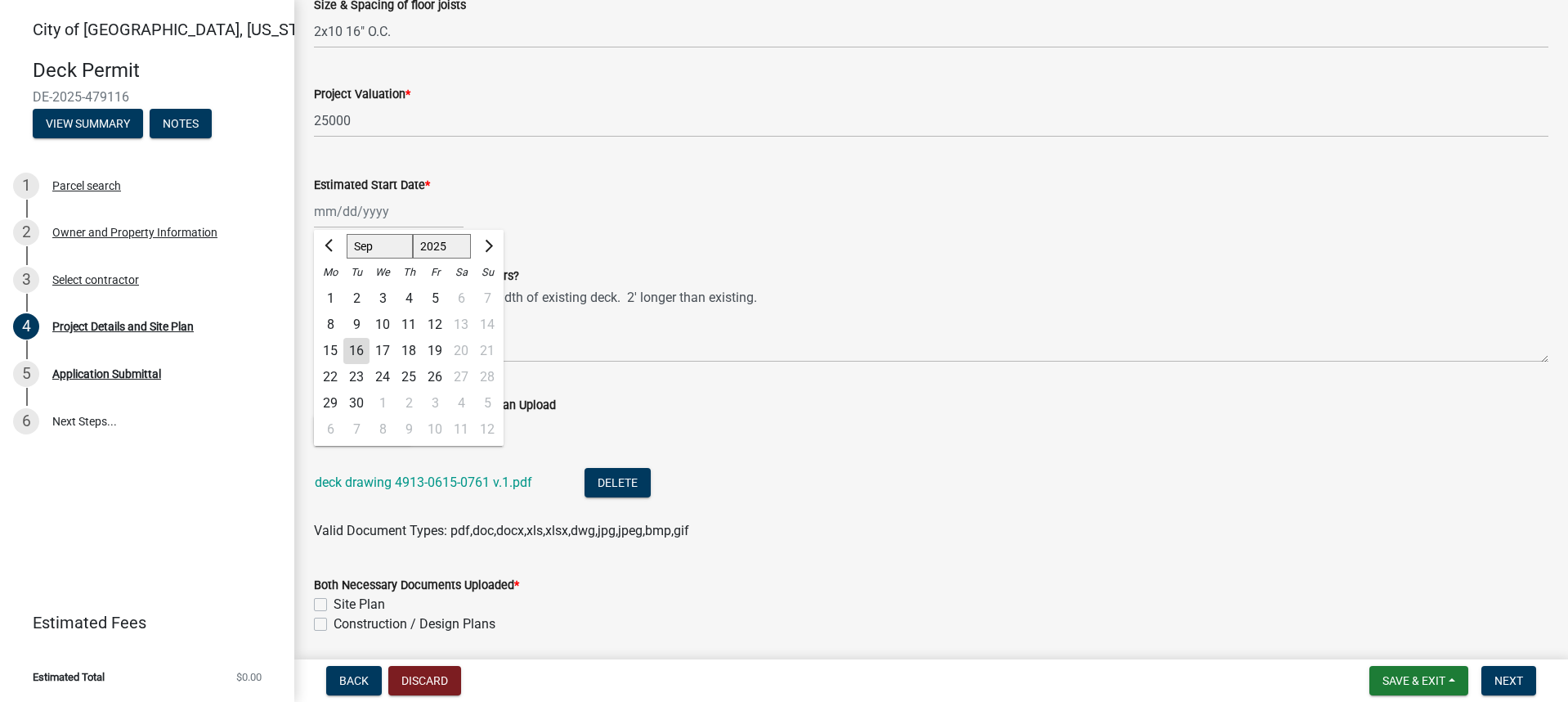
click at [412, 349] on div "18" at bounding box center [408, 351] width 26 height 26
type input "09/18/2025"
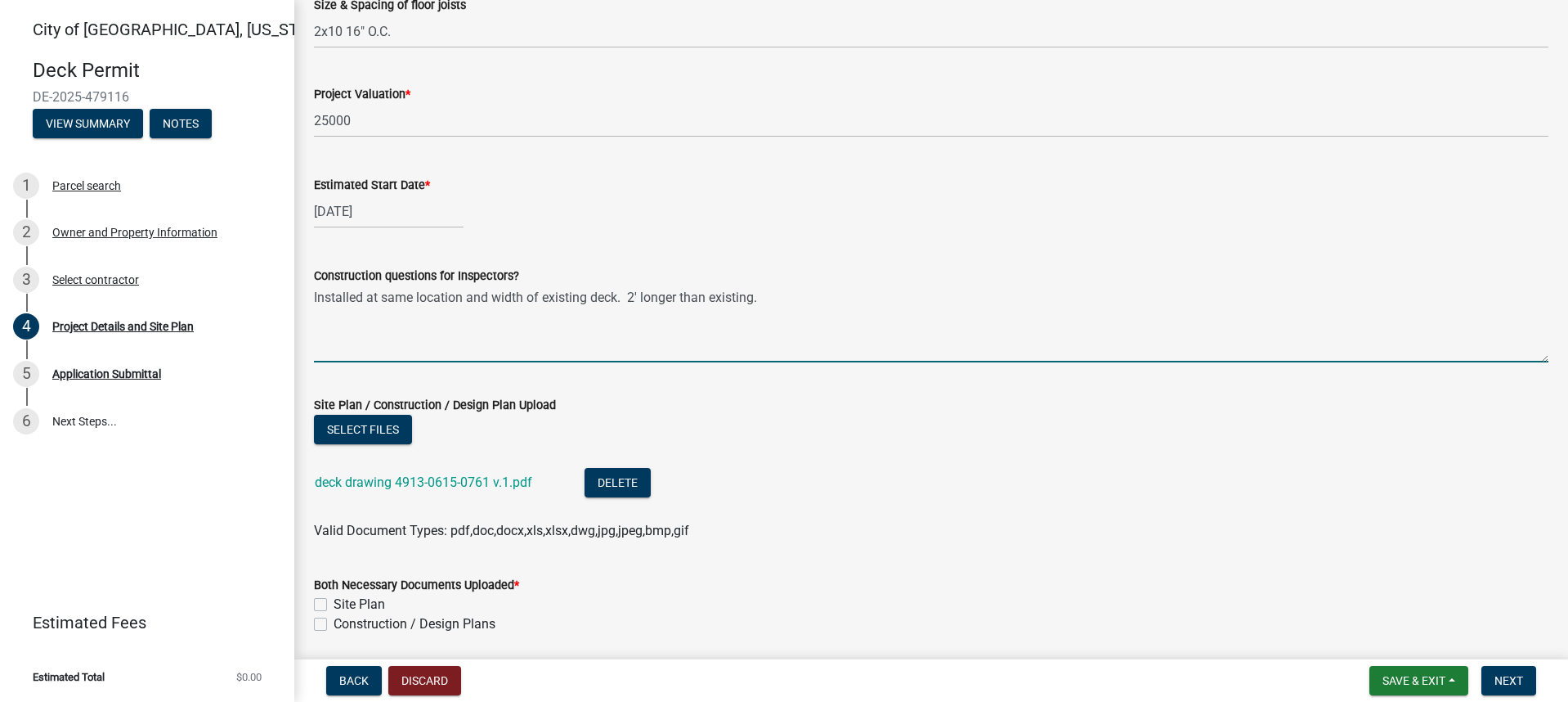
click at [345, 330] on textarea "Installed at same location and width of existing deck. 2' longer than existing." at bounding box center [931, 323] width 1234 height 77
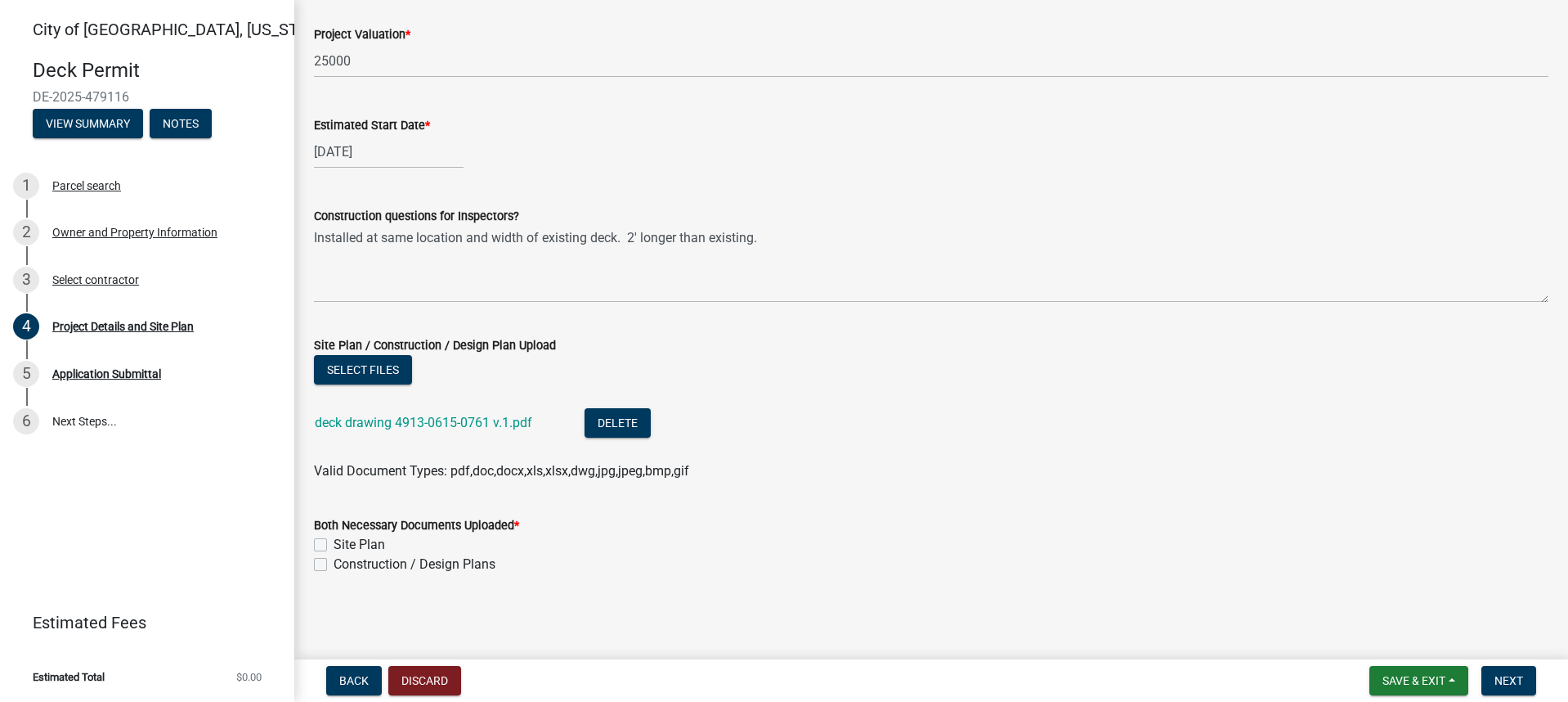
click at [334, 544] on label "Site Plan" at bounding box center [359, 545] width 51 height 19
click at [334, 544] on input "Site Plan" at bounding box center [339, 540] width 11 height 11
checkbox input "true"
click at [334, 563] on label "Construction / Design Plans" at bounding box center [414, 564] width 162 height 19
click at [334, 563] on input "Construction / Design Plans" at bounding box center [339, 559] width 11 height 11
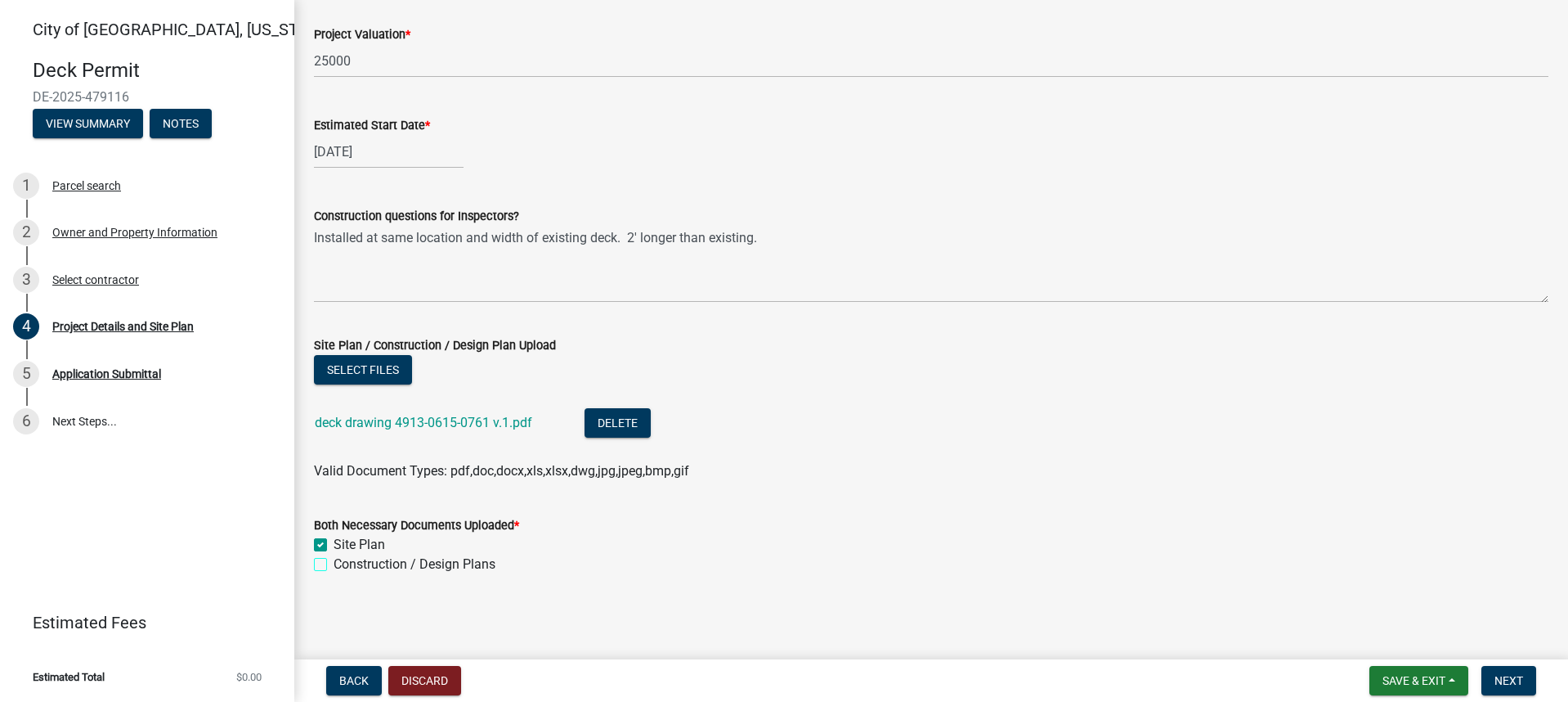
checkbox input "true"
click at [1497, 680] on span "Next" at bounding box center [1508, 680] width 28 height 13
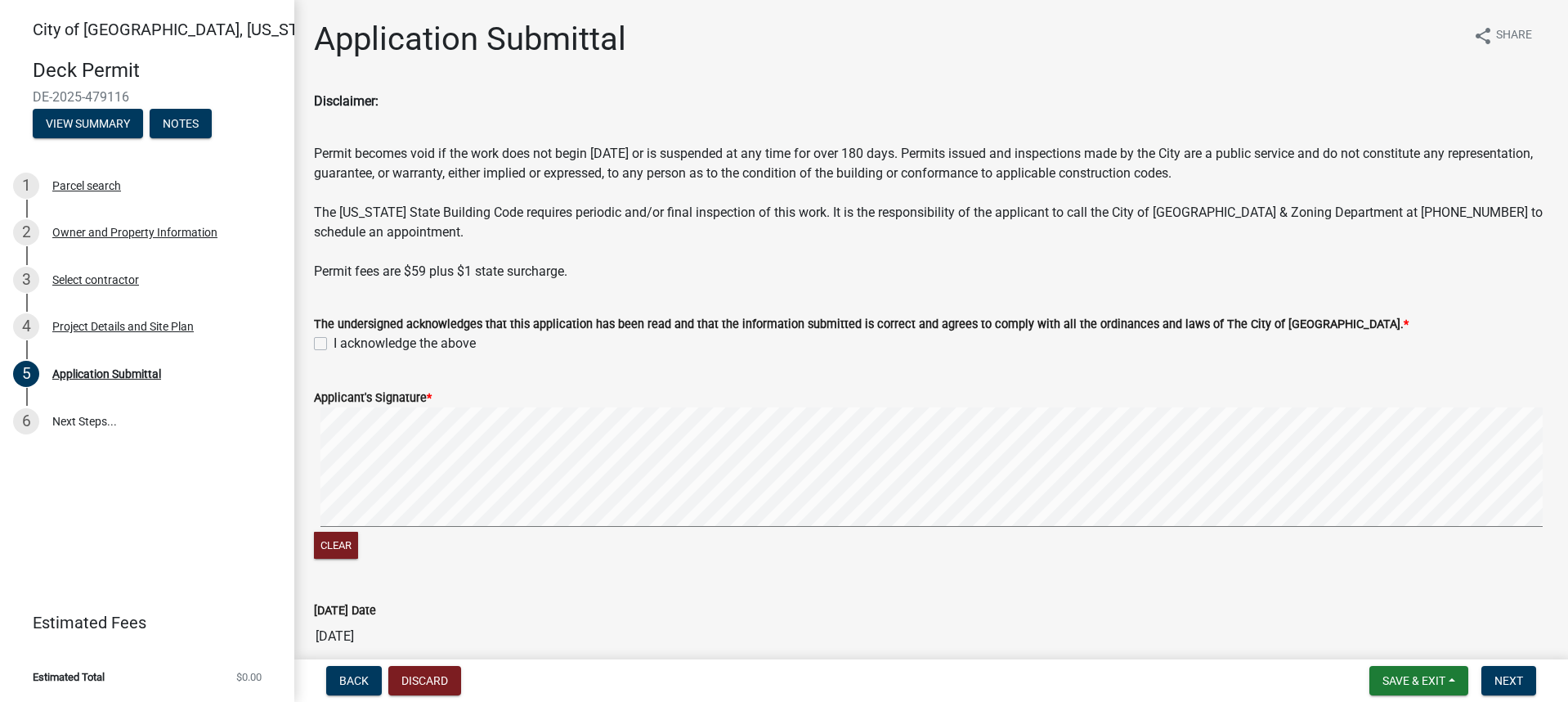
click at [334, 343] on label "I acknowledge the above" at bounding box center [405, 344] width 143 height 19
click at [334, 343] on input "I acknowledge the above" at bounding box center [339, 339] width 11 height 11
checkbox input "true"
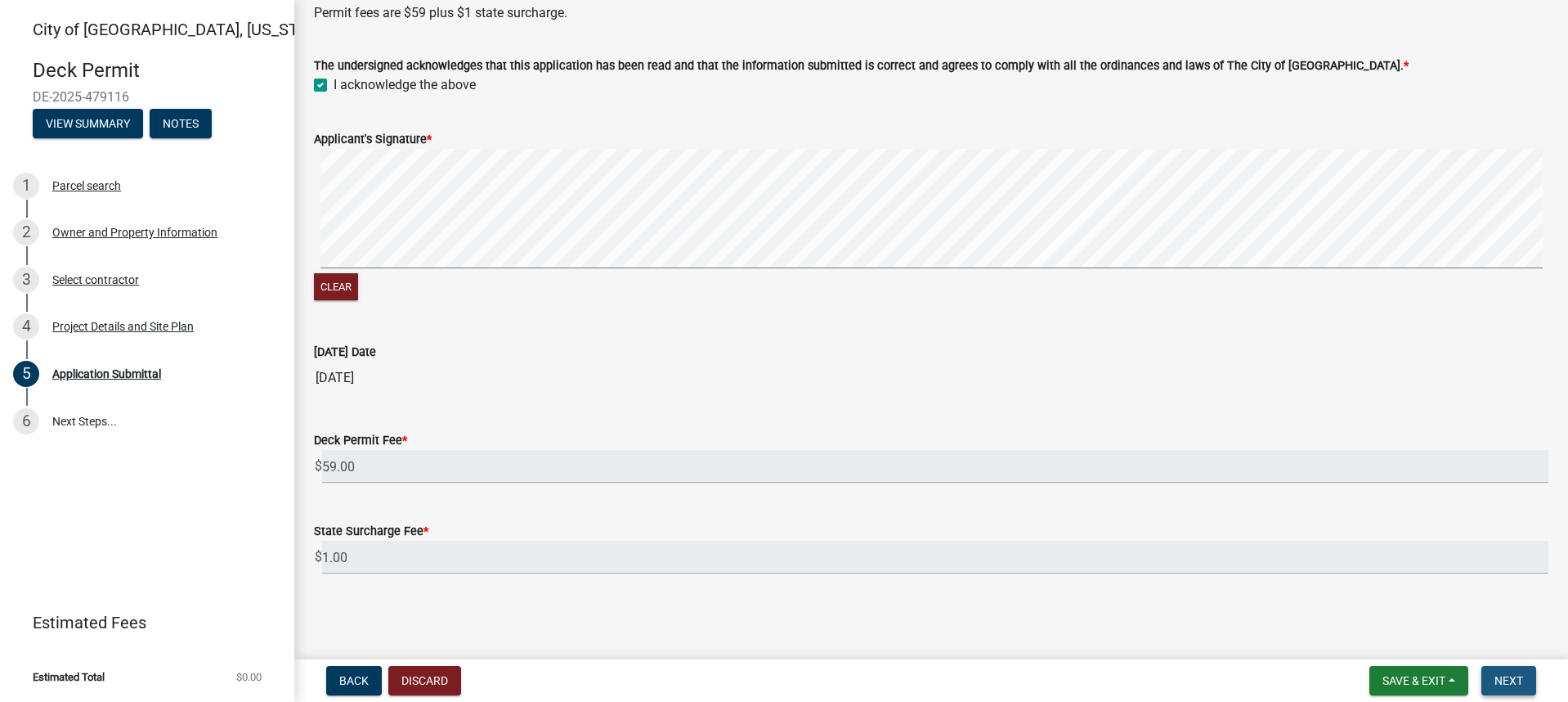
click at [1511, 683] on span "Next" at bounding box center [1508, 680] width 28 height 13
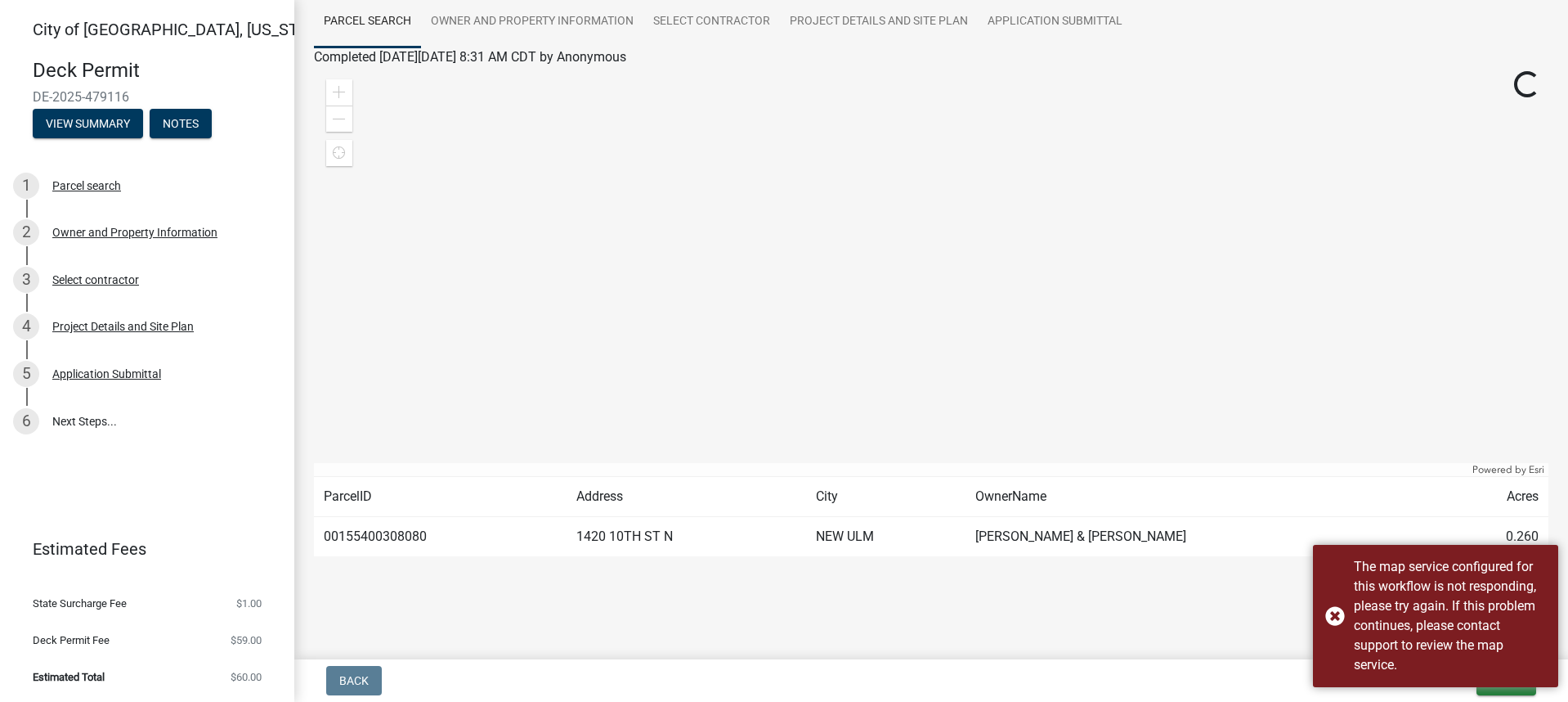
scroll to position [0, 0]
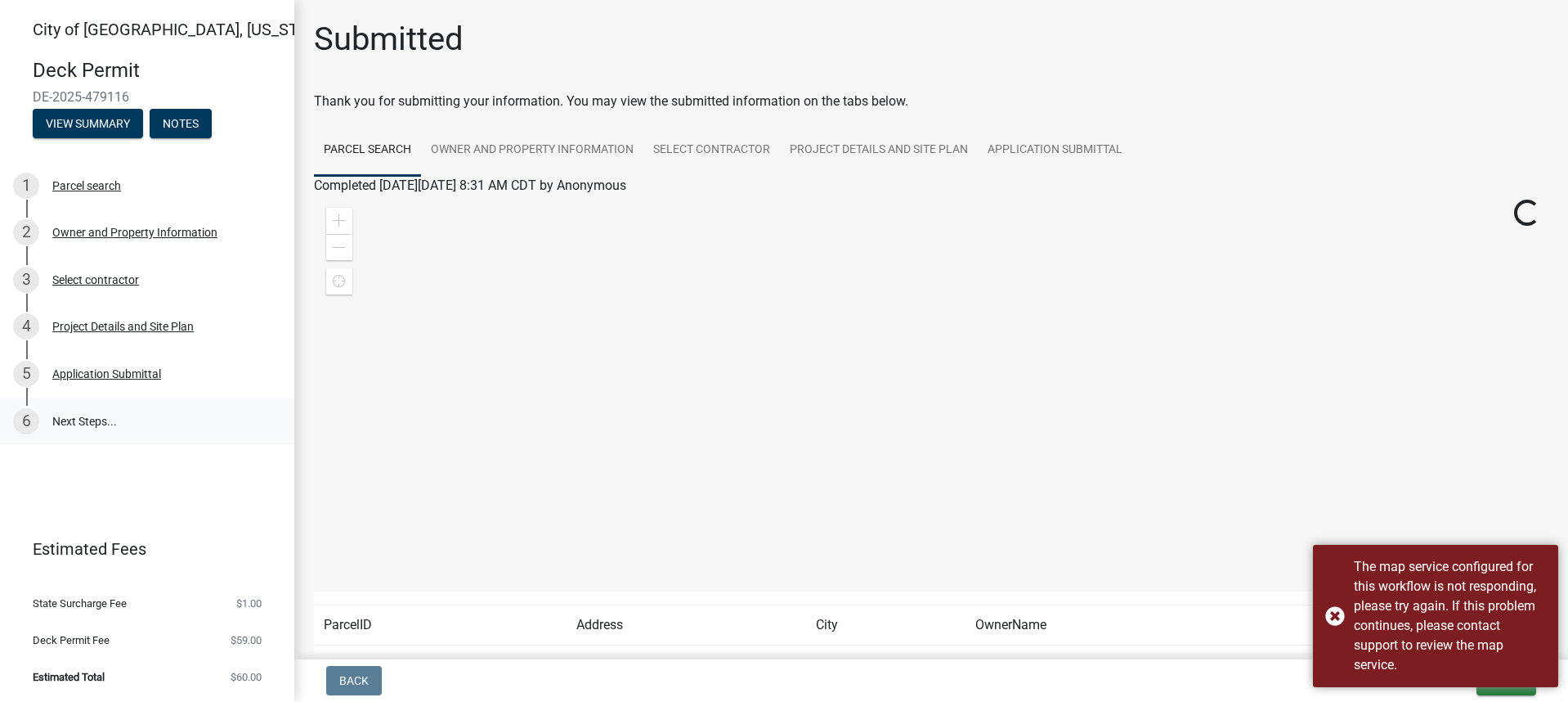
click at [80, 423] on link "6 Next Steps..." at bounding box center [147, 420] width 294 height 48
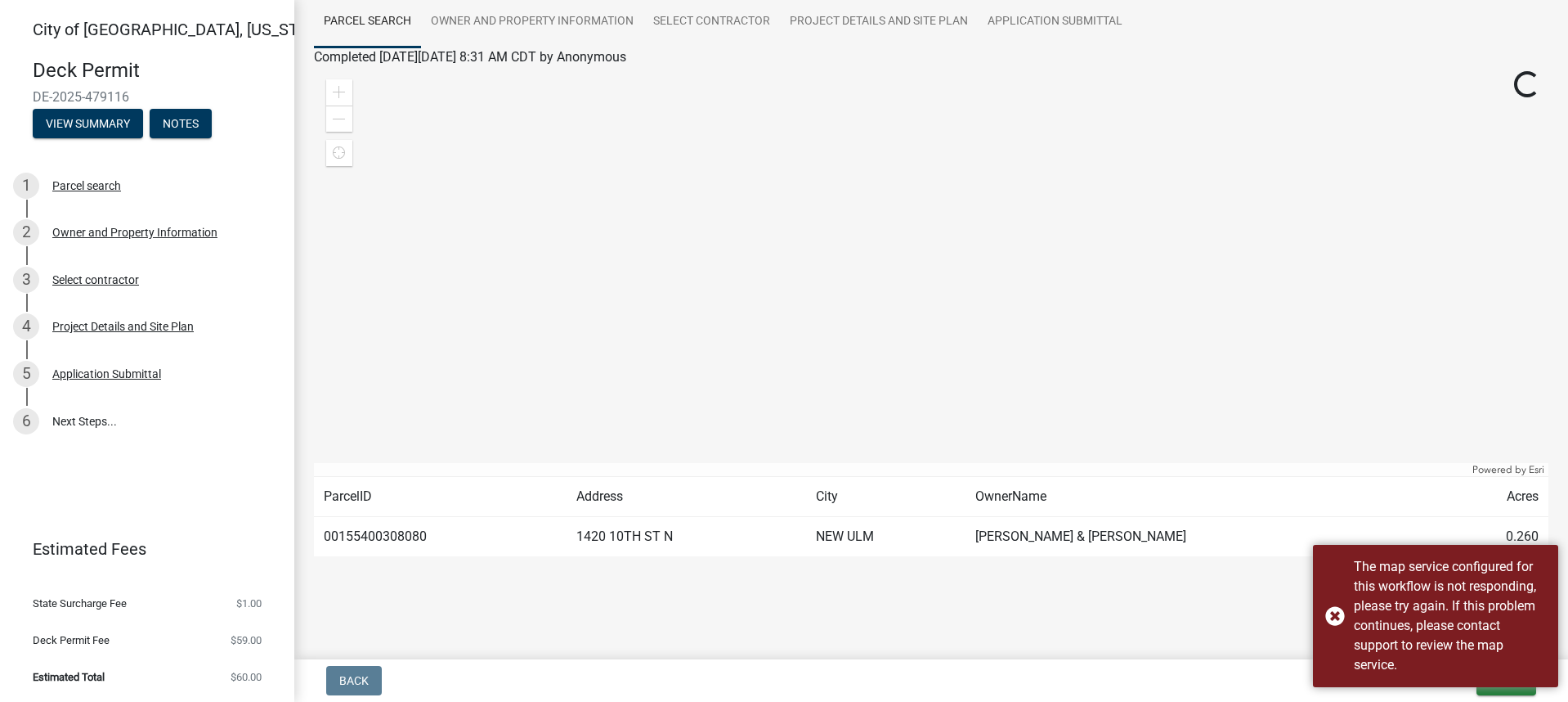
click at [210, 550] on link "Estimated Fees" at bounding box center [140, 549] width 255 height 33
click at [112, 123] on button "View Summary" at bounding box center [88, 123] width 111 height 29
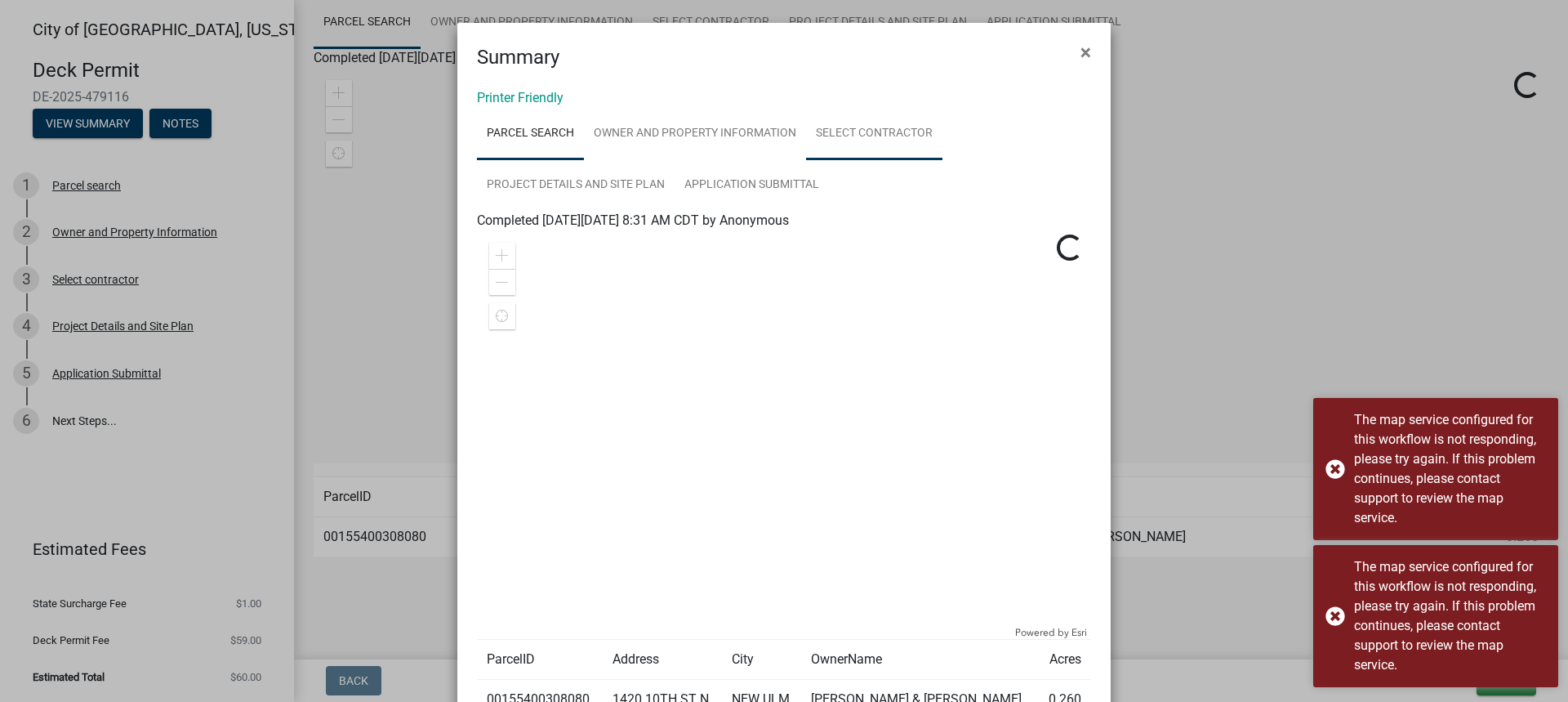
click at [842, 128] on link "Select contractor" at bounding box center [874, 134] width 137 height 52
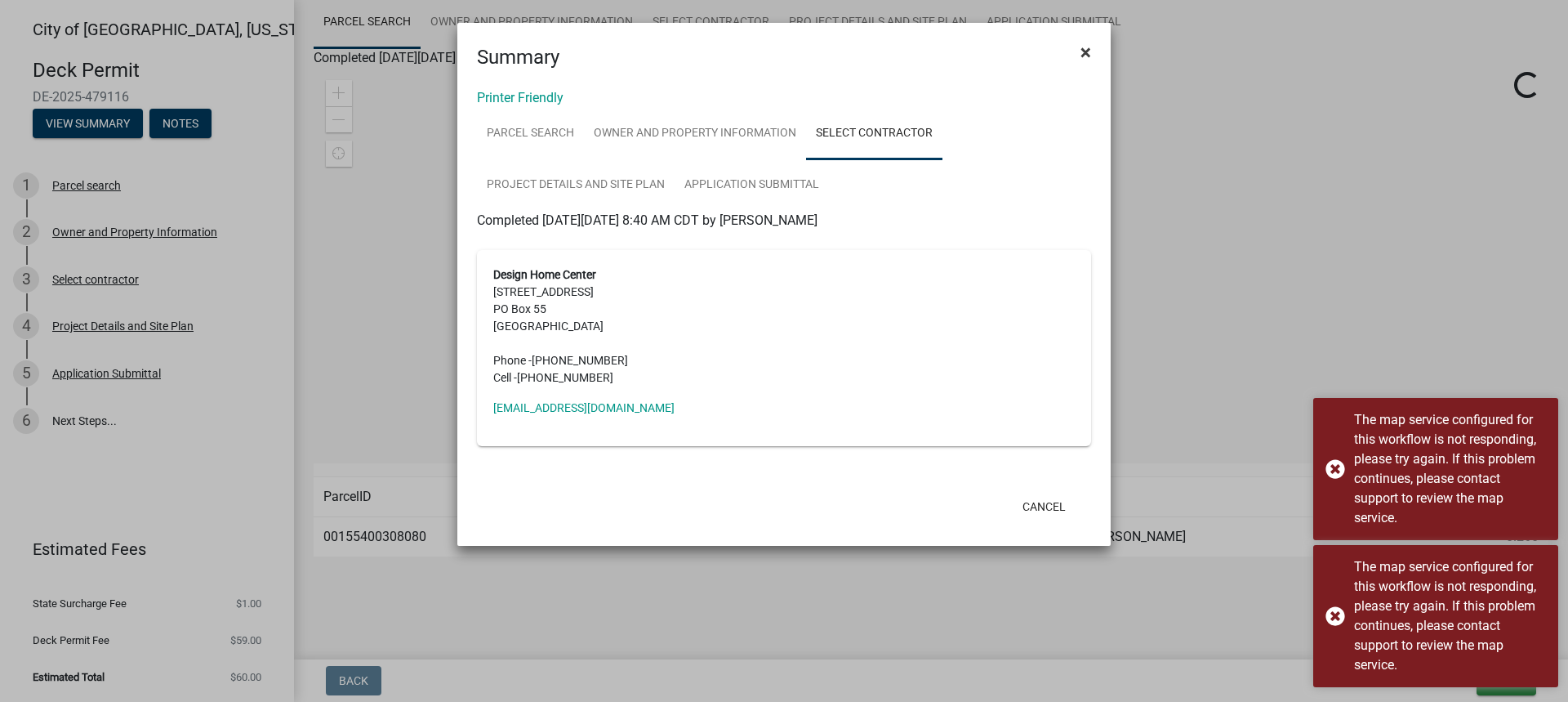
click at [1089, 51] on span "×" at bounding box center [1085, 52] width 11 height 23
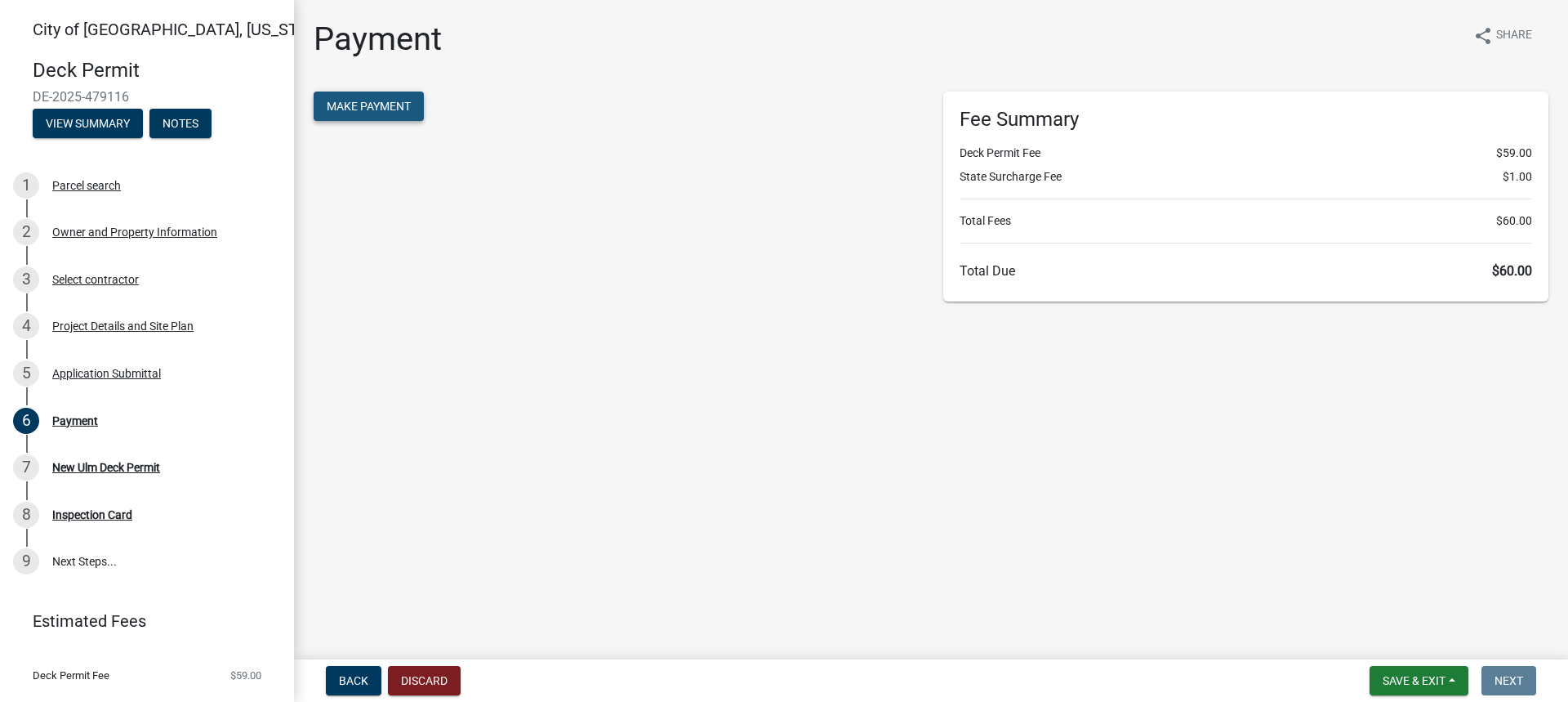
click at [378, 112] on span "Make Payment" at bounding box center [368, 106] width 84 height 13
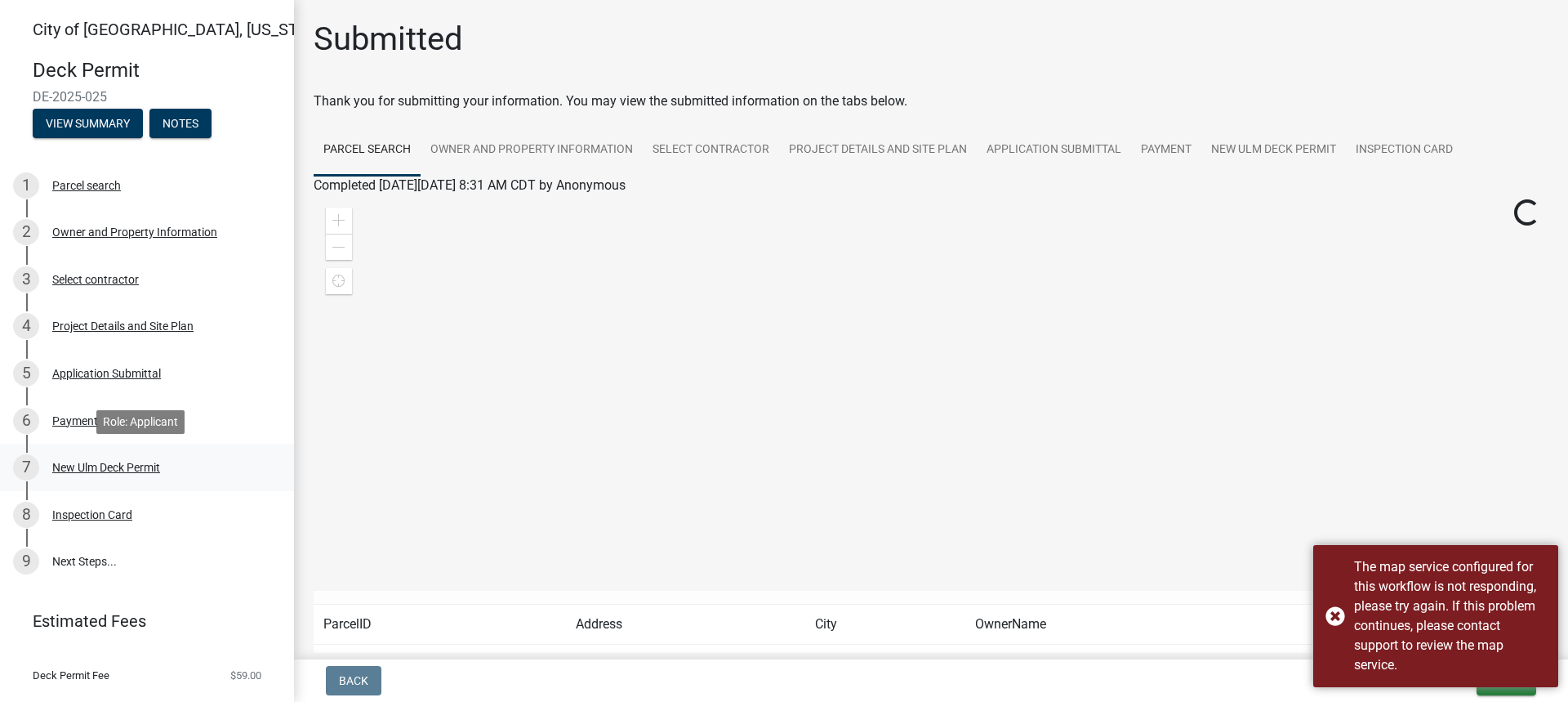
click at [74, 466] on div "New Ulm Deck Permit" at bounding box center [106, 467] width 108 height 12
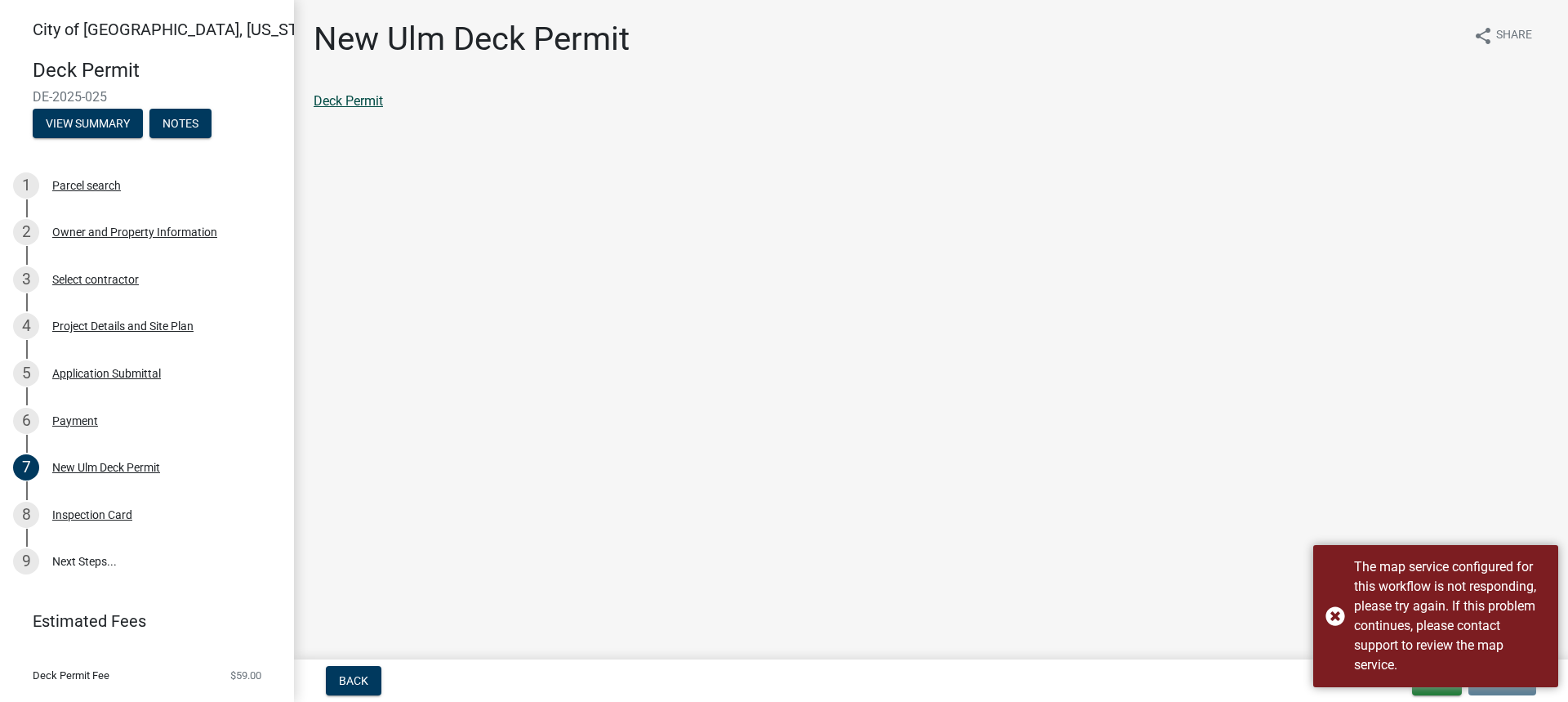
click at [357, 101] on link "Deck Permit" at bounding box center [348, 101] width 70 height 16
